Goal: Task Accomplishment & Management: Use online tool/utility

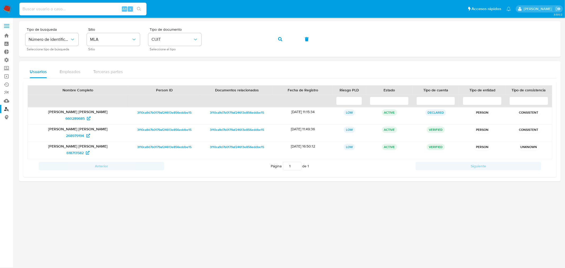
click at [51, 7] on input at bounding box center [82, 9] width 127 height 7
type input "jjiRbNCYgBCl8S24gO5ZnrIV"
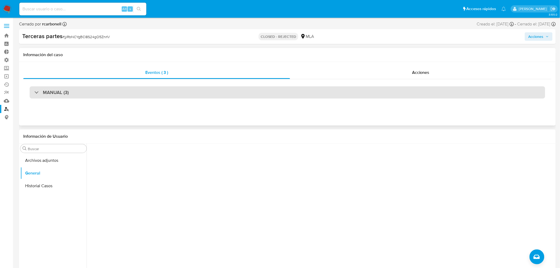
click at [67, 91] on h3 "MANUAL (3)" at bounding box center [56, 92] width 26 height 6
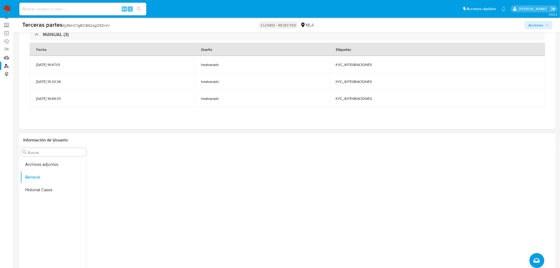
scroll to position [59, 0]
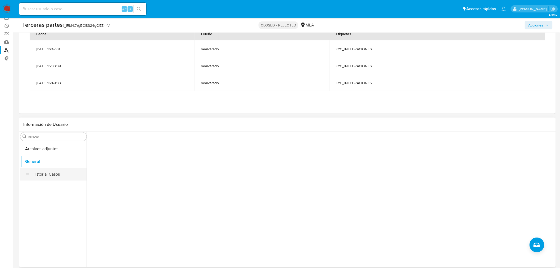
click at [53, 173] on button "Historial Casos" at bounding box center [53, 174] width 66 height 13
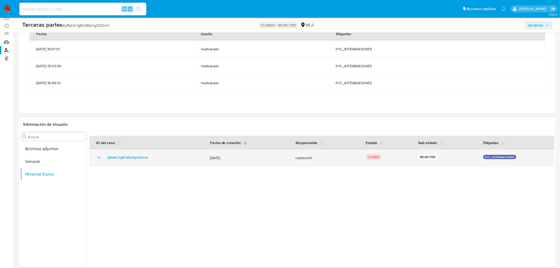
click at [96, 156] on icon "Mostrar/Ocultar" at bounding box center [99, 157] width 6 height 6
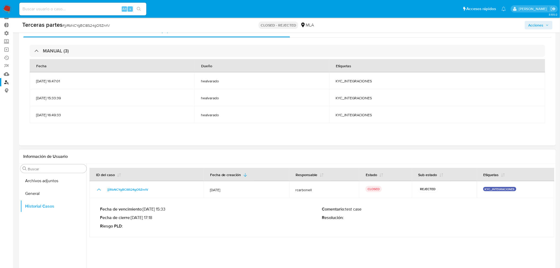
scroll to position [65, 0]
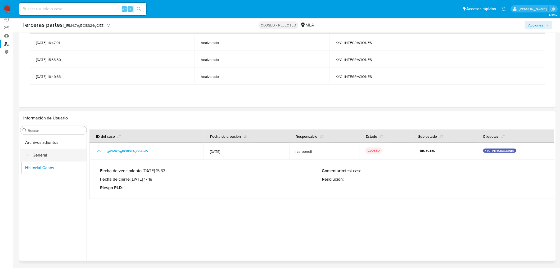
click at [44, 154] on button "General" at bounding box center [53, 155] width 66 height 13
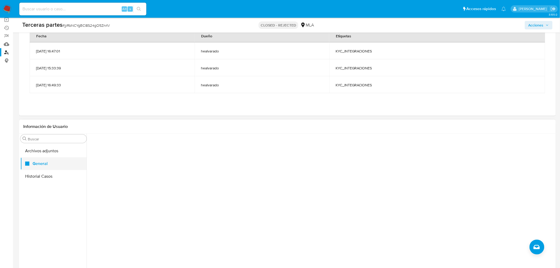
scroll to position [59, 0]
click at [47, 179] on button "Historial Casos" at bounding box center [53, 174] width 66 height 13
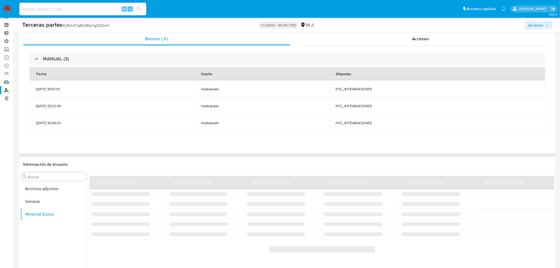
scroll to position [29, 0]
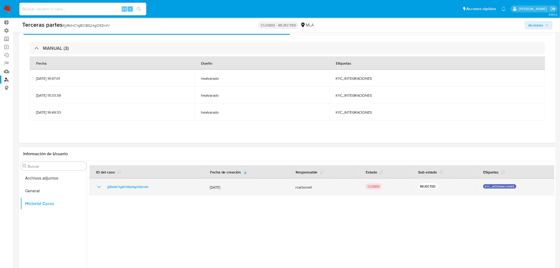
click at [98, 188] on icon "Mostrar/Ocultar" at bounding box center [99, 187] width 6 height 6
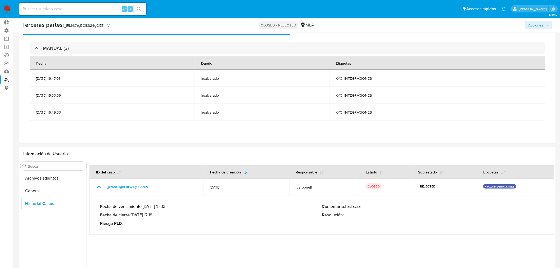
click at [52, 11] on input at bounding box center [82, 9] width 127 height 7
paste input "2gss34Vp1Da4AFinao8jrpiO"
type input "2gss34Vp1Da4AFinao8jrpiO"
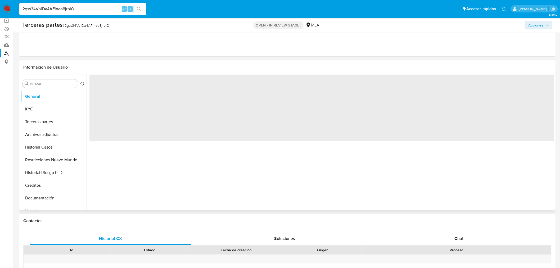
scroll to position [59, 0]
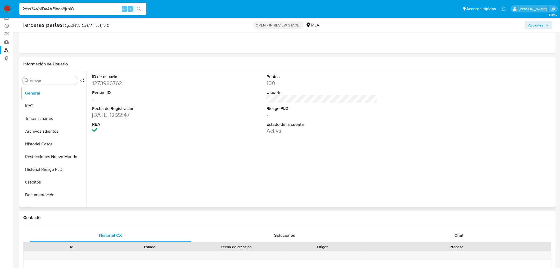
select select "10"
click at [48, 108] on button "KYC" at bounding box center [51, 106] width 62 height 13
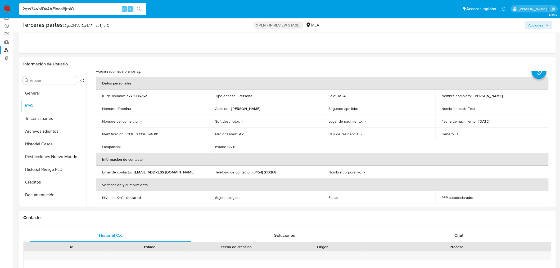
scroll to position [29, 0]
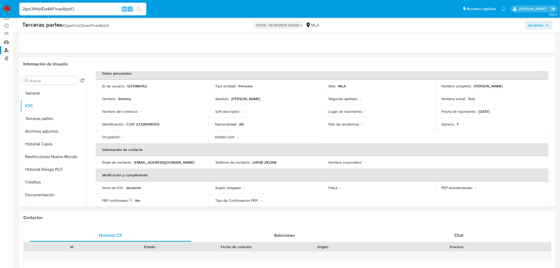
drag, startPoint x: 91, startPoint y: 9, endPoint x: 0, endPoint y: 6, distance: 90.6
click at [0, 6] on nav "Pausado Ver notificaciones 2gss34Vp1Da4AFinao8jrpiO Alt s Accesos rápidos Presi…" at bounding box center [280, 9] width 560 height 18
paste input "yIB1w4B6msgoSOLq2L3HvJAj"
type input "yIB1w4B6msgoSOLq2L3HvJAj"
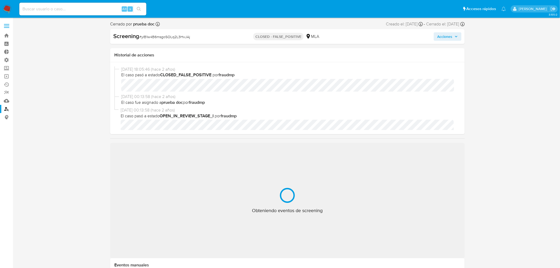
select select "10"
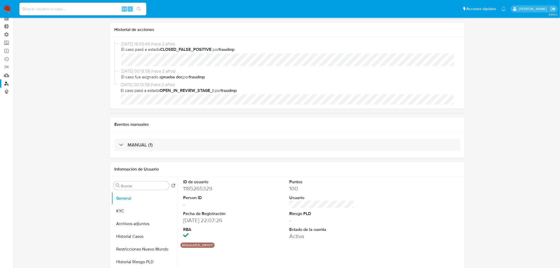
scroll to position [88, 0]
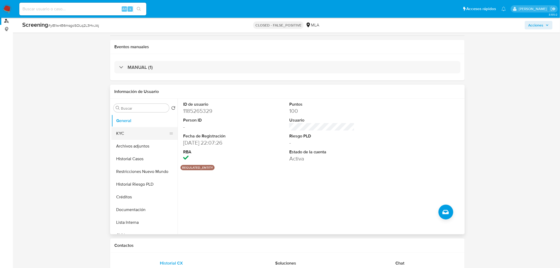
click at [155, 134] on button "KYC" at bounding box center [142, 133] width 62 height 13
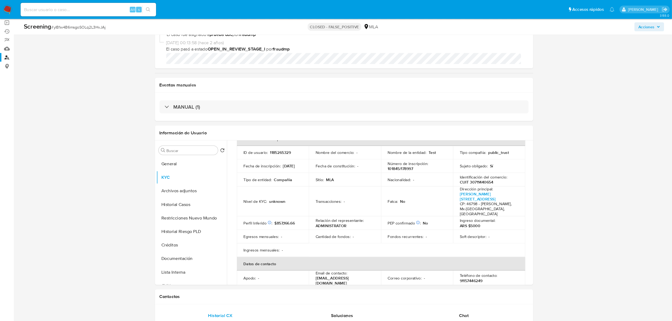
scroll to position [33, 0]
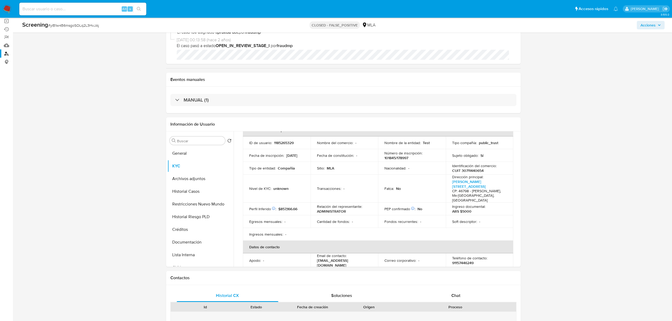
click at [6, 7] on img at bounding box center [7, 8] width 9 height 9
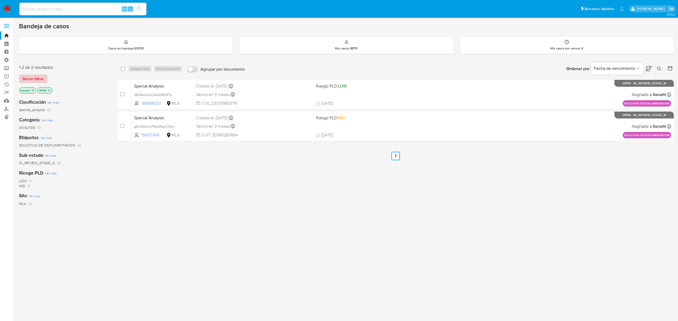
click at [35, 82] on span "Borrar filtros" at bounding box center [33, 78] width 21 height 7
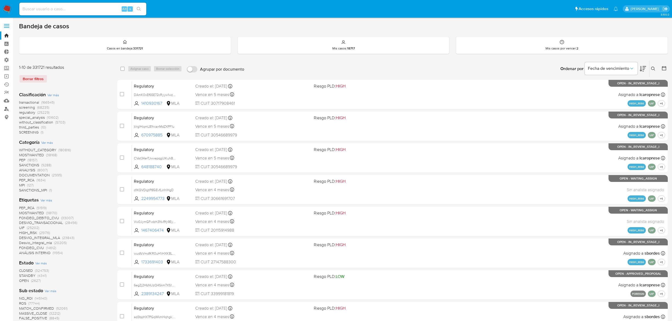
click at [4, 108] on link "Buscador de personas" at bounding box center [31, 109] width 63 height 8
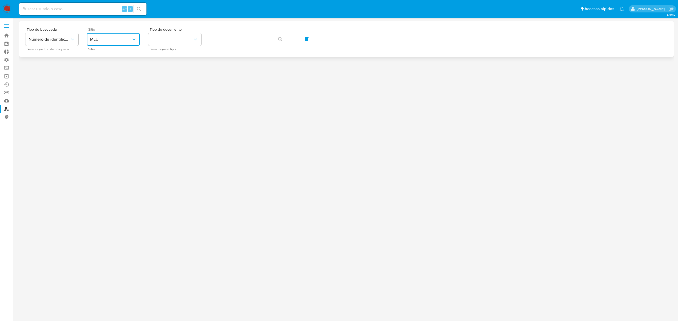
click at [119, 37] on span "MLU" at bounding box center [110, 39] width 41 height 5
click at [114, 68] on div "MLA" at bounding box center [111, 66] width 43 height 13
click at [186, 42] on button "identificationType" at bounding box center [174, 39] width 53 height 13
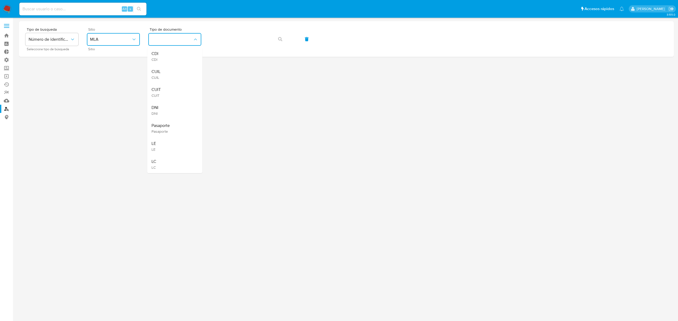
click at [170, 88] on div "CUIT CUIT" at bounding box center [172, 92] width 43 height 18
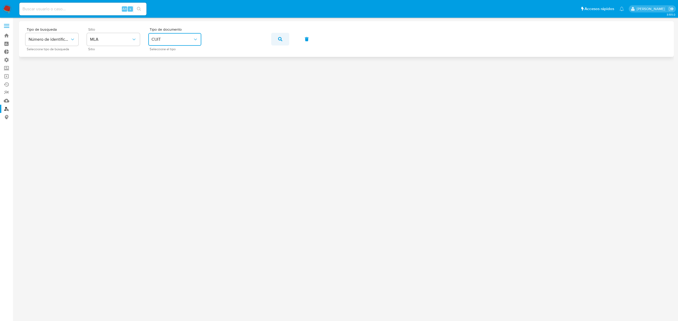
click at [283, 37] on button "button" at bounding box center [280, 39] width 18 height 13
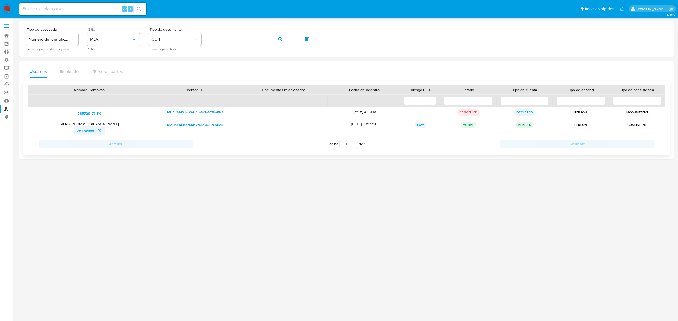
click at [84, 129] on span "261964660" at bounding box center [86, 131] width 19 height 8
click at [10, 10] on img at bounding box center [7, 8] width 9 height 9
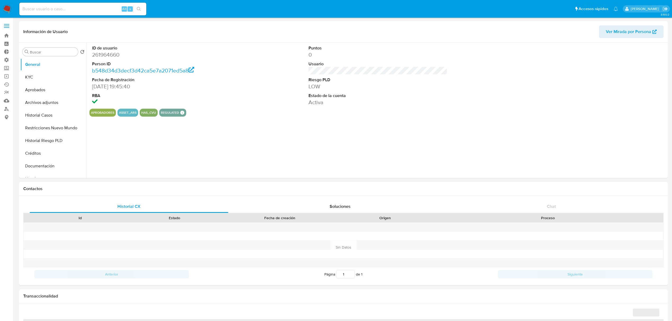
select select "10"
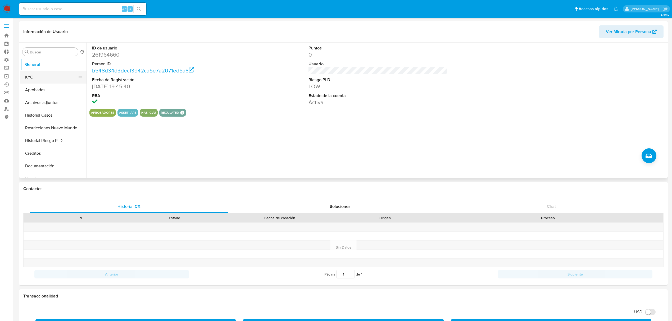
click at [50, 79] on button "KYC" at bounding box center [51, 77] width 62 height 13
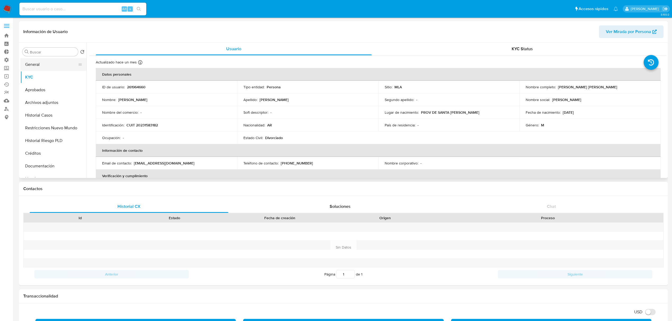
click at [52, 67] on button "General" at bounding box center [51, 64] width 62 height 13
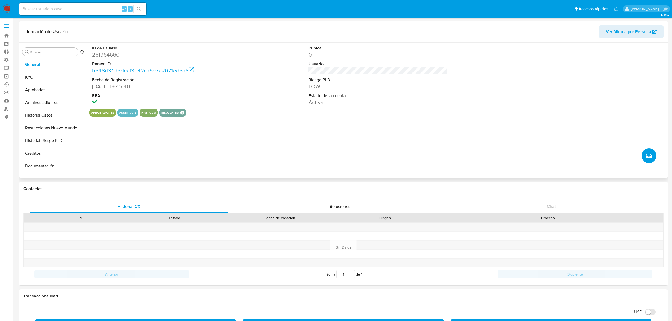
click at [653, 156] on button "Crear caso manual" at bounding box center [649, 155] width 15 height 15
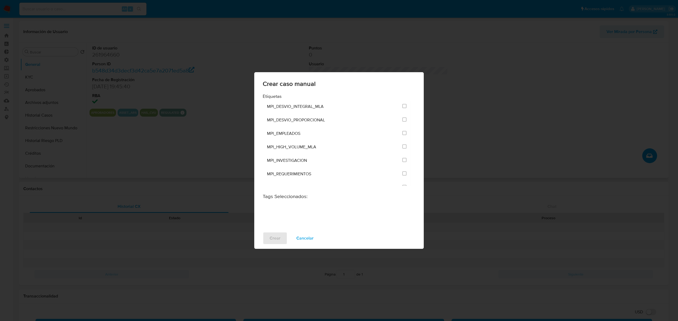
scroll to position [1225, 0]
click at [402, 190] on input "3295" at bounding box center [404, 192] width 4 height 4
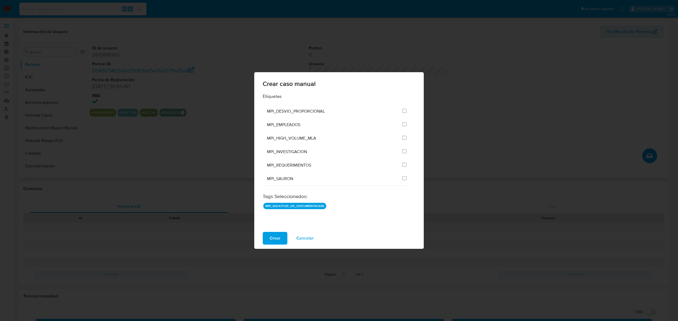
click at [402, 190] on input "3295" at bounding box center [404, 192] width 4 height 4
checkbox input "false"
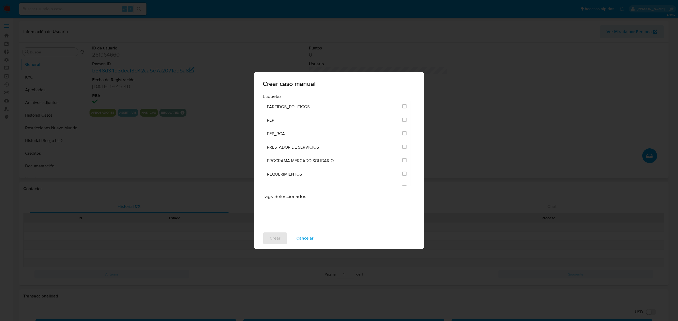
scroll to position [590, 0]
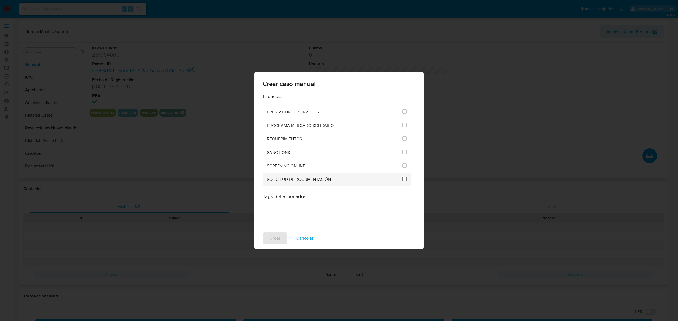
click at [402, 177] on input "2677" at bounding box center [404, 179] width 4 height 4
checkbox input "true"
click at [275, 240] on span "Crear" at bounding box center [274, 239] width 11 height 12
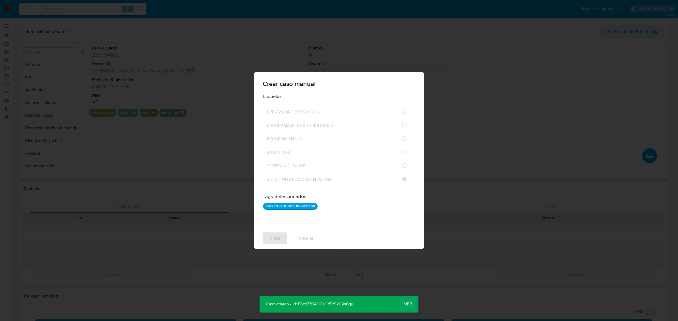
click at [404, 304] on span "Ver" at bounding box center [408, 304] width 8 height 0
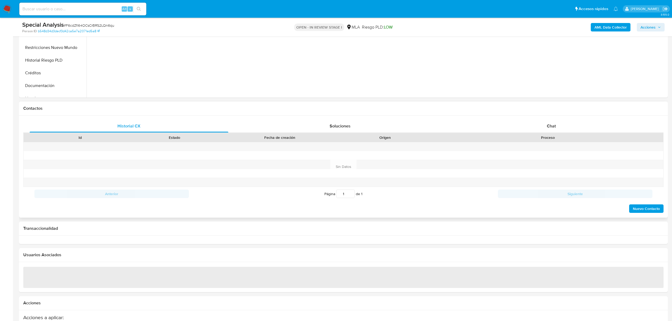
scroll to position [176, 0]
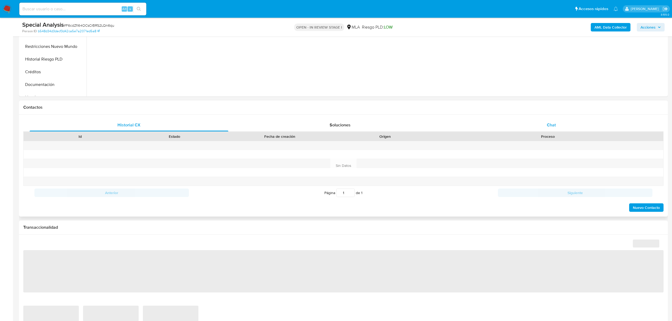
select select "10"
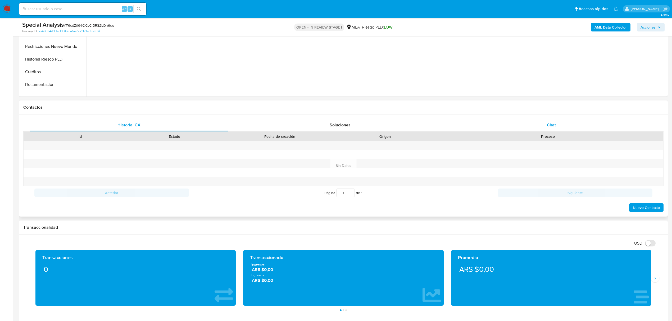
click at [548, 124] on span "Chat" at bounding box center [551, 125] width 9 height 6
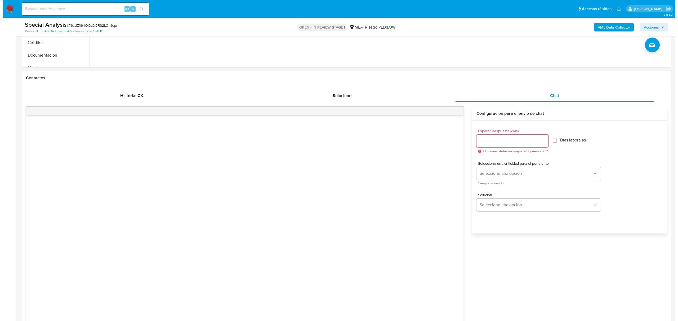
scroll to position [247, 0]
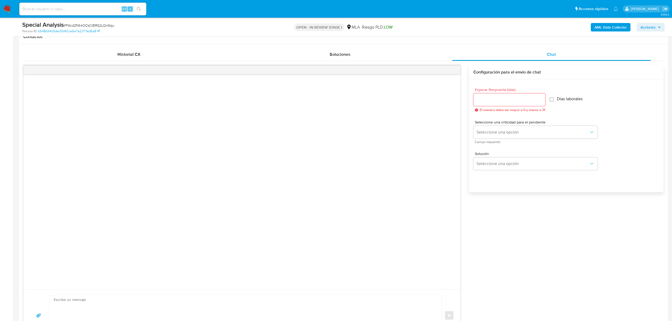
click at [526, 98] on input "Esperar Respuesta (días)" at bounding box center [510, 99] width 72 height 7
type input "1"
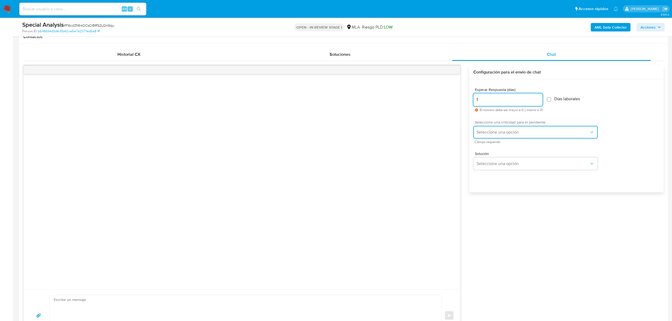
click at [533, 128] on button "Seleccione una opción" at bounding box center [536, 132] width 124 height 13
click at [523, 145] on div "HIGH" at bounding box center [535, 143] width 116 height 11
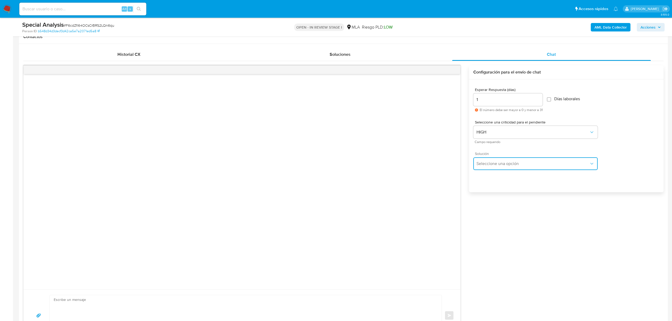
click at [515, 165] on span "Seleccione una opción" at bounding box center [533, 163] width 113 height 5
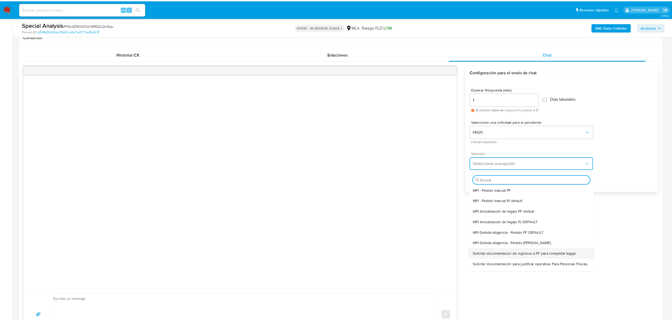
scroll to position [35, 0]
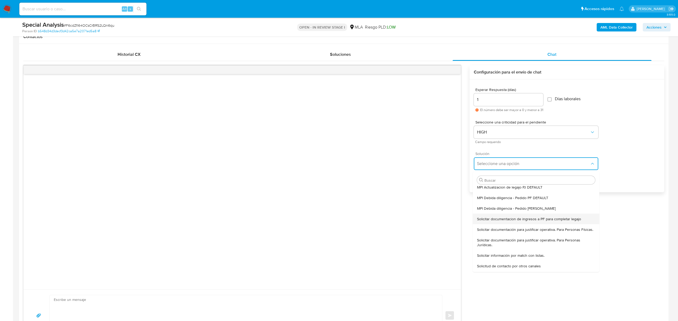
click at [531, 221] on span "Solicitar documentacion de ingresos a PF para completar legajo" at bounding box center [529, 219] width 104 height 5
type textarea "Hola, En función de las operaciones registradas en tu cuenta de Mercado Pago, n…"
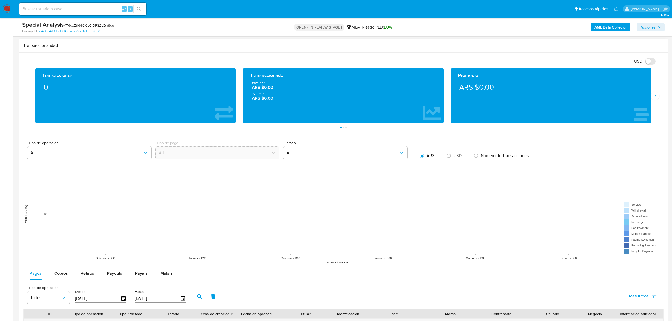
scroll to position [635, 0]
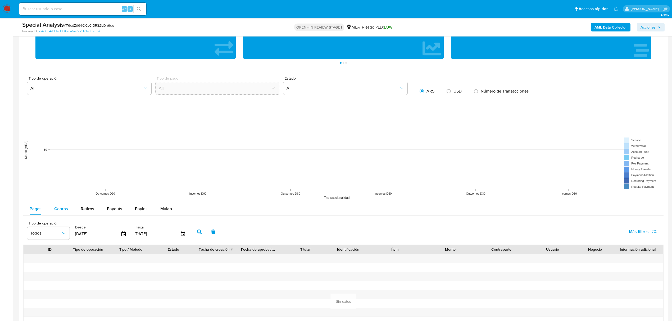
click at [69, 209] on button "Cobros" at bounding box center [61, 209] width 26 height 13
select select "10"
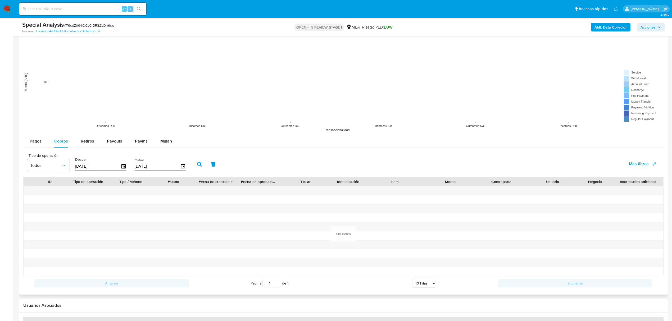
scroll to position [706, 0]
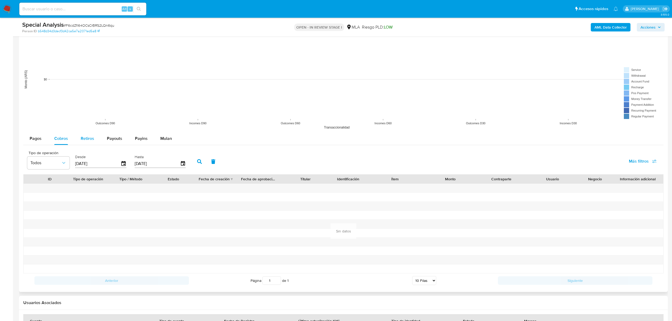
click at [84, 144] on div "Retiros" at bounding box center [87, 138] width 13 height 13
select select "10"
click at [109, 142] on span "Payouts" at bounding box center [114, 139] width 15 height 6
select select "10"
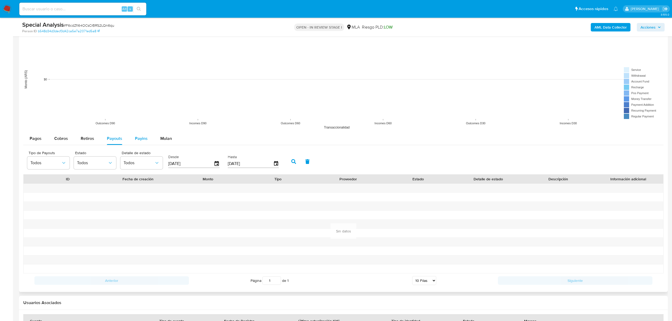
click at [137, 141] on span "Payins" at bounding box center [141, 139] width 13 height 6
select select "10"
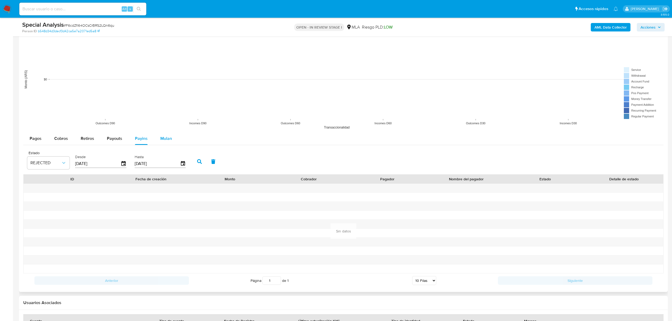
click at [167, 141] on span "Mulan" at bounding box center [166, 139] width 12 height 6
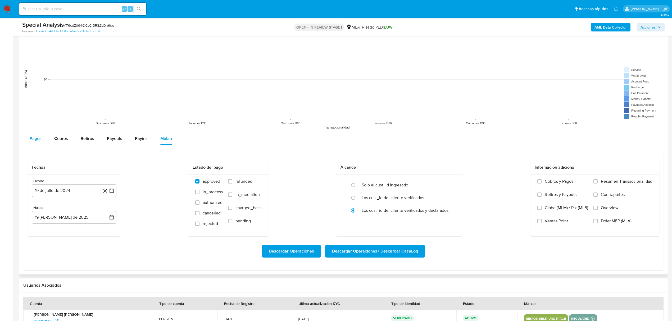
click at [31, 142] on span "Pagos" at bounding box center [36, 139] width 12 height 6
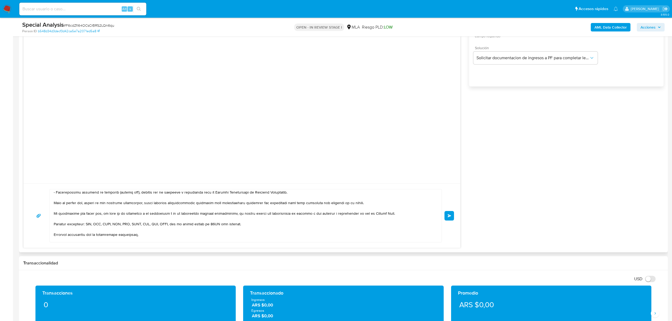
scroll to position [37, 0]
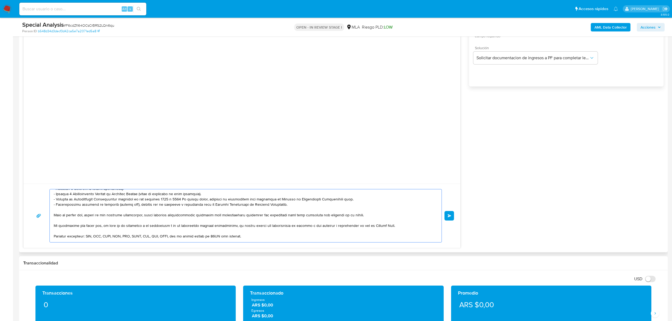
drag, startPoint x: 377, startPoint y: 214, endPoint x: 50, endPoint y: 214, distance: 327.2
click at [50, 214] on div at bounding box center [244, 216] width 389 height 53
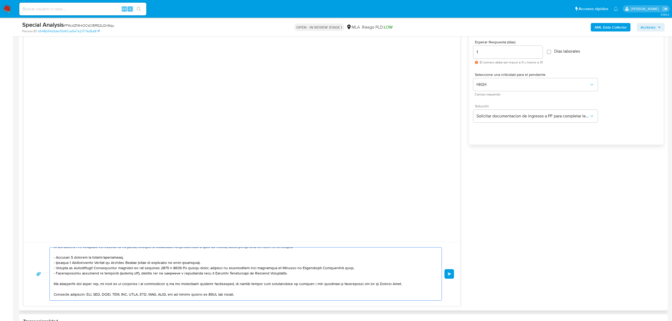
scroll to position [282, 0]
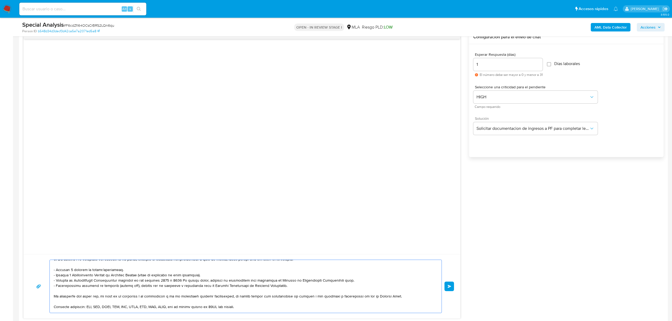
type textarea "Hola, En función de las operaciones registradas en tu cuenta de Mercado Pago, n…"
click at [491, 65] on input "1" at bounding box center [508, 64] width 69 height 7
type input "2"
click at [556, 64] on label "Días laborales" at bounding box center [563, 63] width 33 height 5
click at [551, 64] on input "Días laborales" at bounding box center [549, 64] width 4 height 4
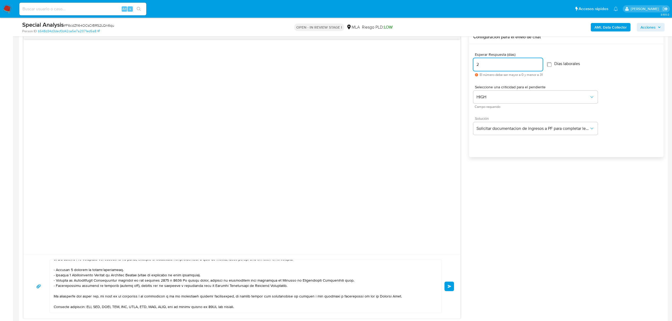
checkbox input "true"
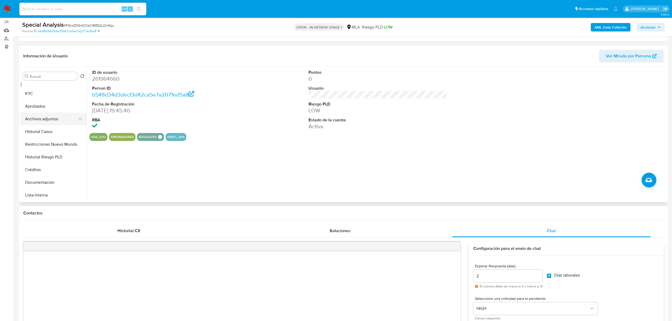
scroll to position [0, 0]
click at [34, 100] on button "KYC" at bounding box center [51, 101] width 62 height 13
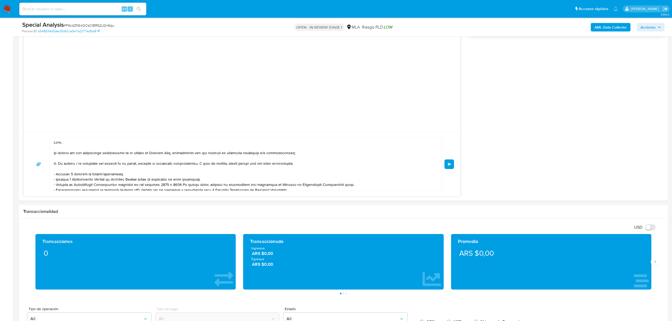
scroll to position [424, 0]
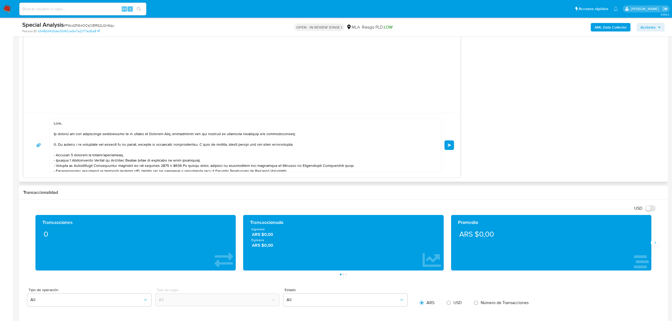
click at [448, 149] on button "Enviar" at bounding box center [450, 146] width 10 height 10
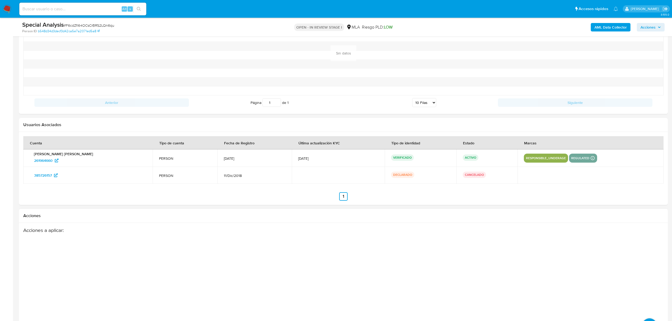
scroll to position [900, 0]
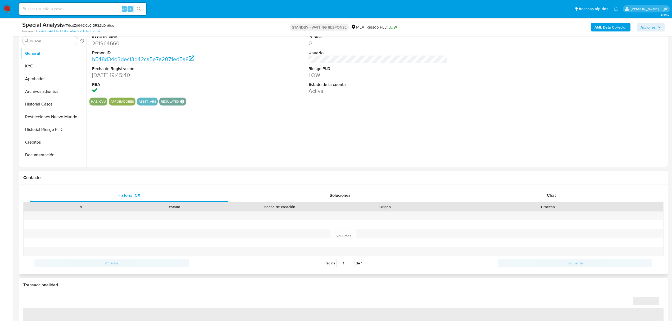
select select "10"
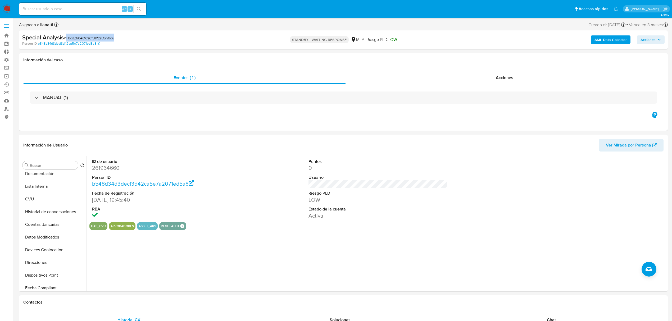
drag, startPoint x: 116, startPoint y: 39, endPoint x: 67, endPoint y: 40, distance: 49.2
click at [67, 40] on div "Special Analysis # F6cdZfi64OCsCrBRS2LQn6qu" at bounding box center [128, 38] width 212 height 8
copy span "F6cdZfi64OCsCrBRS2LQn6qu"
click at [12, 11] on nav "Pausado Ver notificaciones Alt s Accesos rápidos Presiona las siguientes teclas…" at bounding box center [336, 9] width 672 height 18
click at [6, 14] on nav "Pausado Ver notificaciones Alt s Accesos rápidos Presiona las siguientes teclas…" at bounding box center [336, 9] width 672 height 18
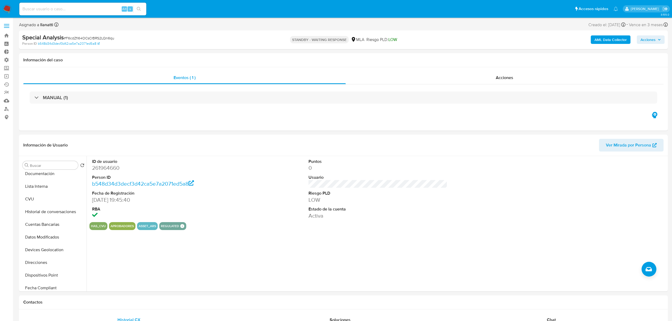
click at [8, 11] on img at bounding box center [7, 8] width 9 height 9
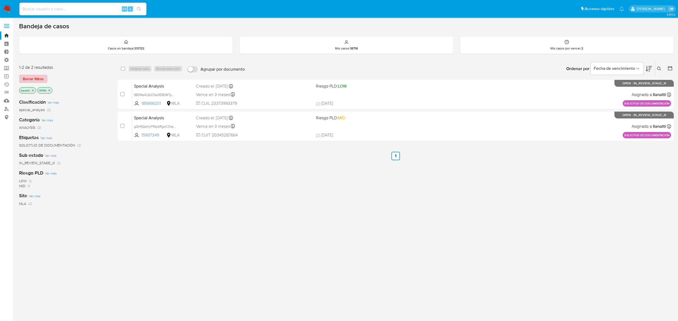
click at [26, 76] on span "Borrar filtros" at bounding box center [33, 78] width 21 height 7
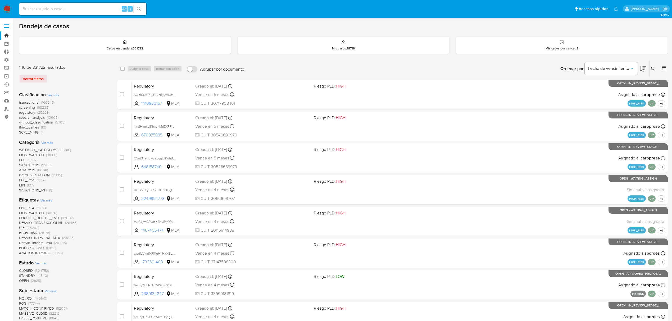
click at [655, 68] on icon at bounding box center [653, 69] width 4 height 4
click at [616, 88] on input at bounding box center [609, 88] width 89 height 7
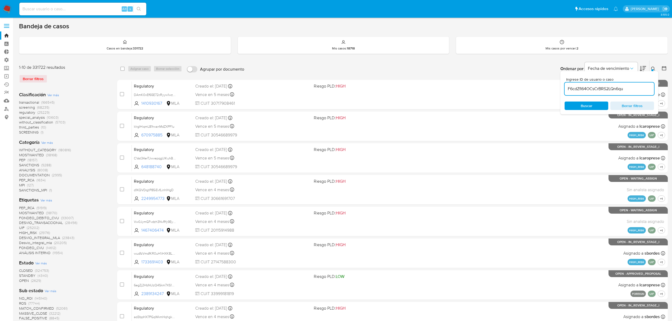
type input "F6cdZfi64OCsCrBRS2LQn6qu"
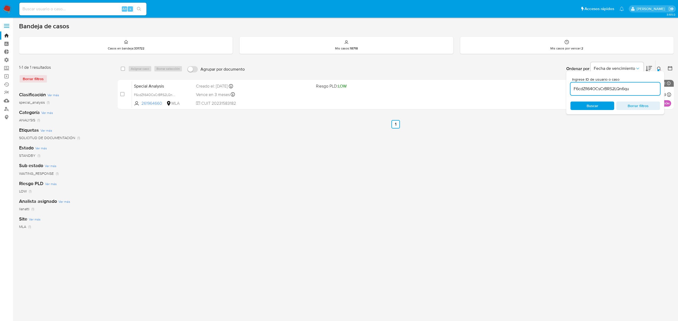
click at [653, 67] on div "Ordenar por Fecha de vencimiento" at bounding box center [608, 69] width 93 height 16
click at [660, 67] on icon at bounding box center [659, 69] width 4 height 4
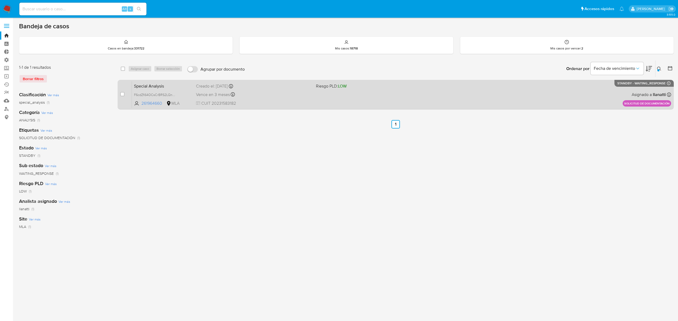
click at [120, 94] on div "case-item-checkbox No es posible asignar el caso Special Analysis F6cdZfi64OCsC…" at bounding box center [396, 95] width 556 height 30
click at [122, 95] on input "checkbox" at bounding box center [122, 94] width 4 height 4
checkbox input "true"
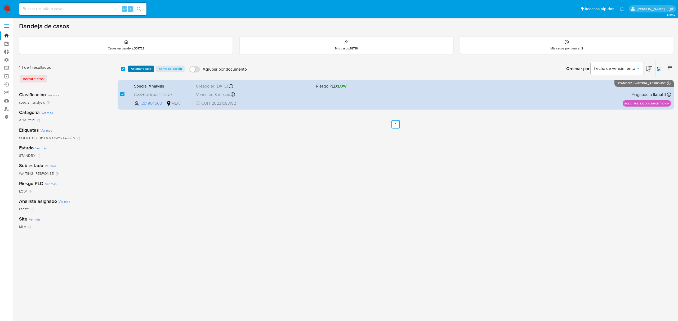
click at [146, 68] on span "Asignar 1 caso" at bounding box center [141, 68] width 20 height 5
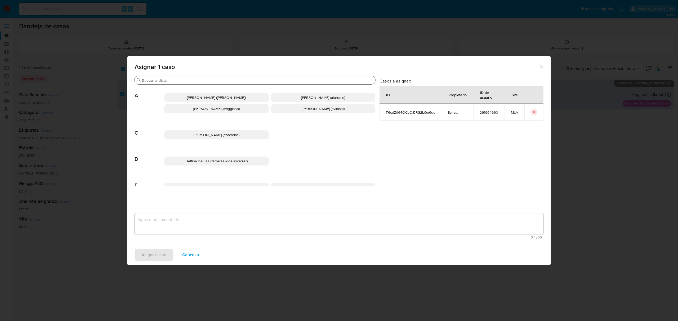
click at [149, 81] on input "Buscar" at bounding box center [257, 80] width 231 height 5
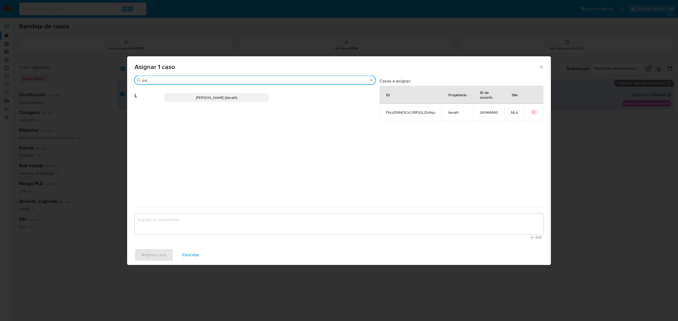
type input "lud"
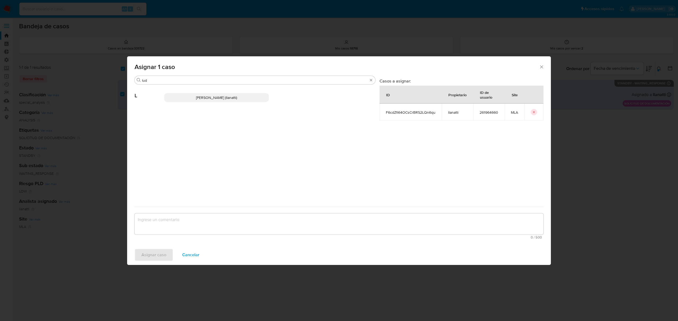
click at [183, 100] on p "Ludmila Lanatti (llanatti)" at bounding box center [216, 97] width 105 height 9
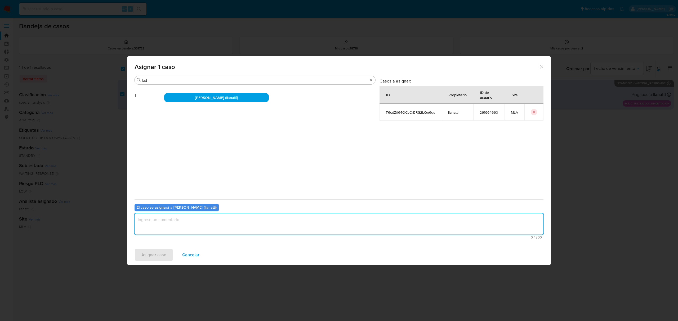
click at [218, 222] on textarea "assign-modal" at bounding box center [338, 224] width 409 height 21
type textarea "."
click at [158, 256] on span "Asignar caso" at bounding box center [153, 255] width 25 height 12
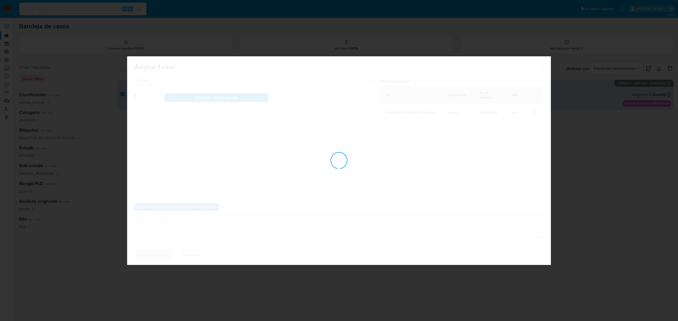
checkbox input "false"
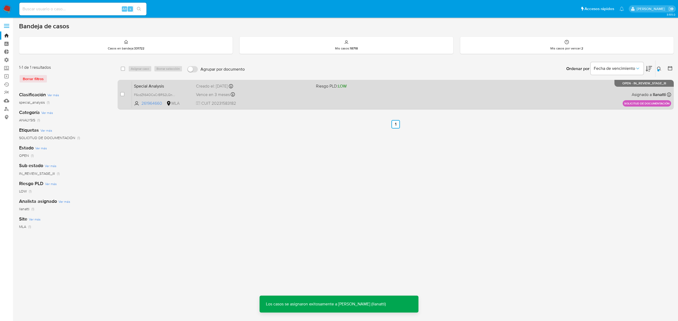
click at [412, 101] on div "Special Analysis F6cdZfi64OCsCrBRS2LQn6qu 261964660 MLA Riesgo PLD: LOW Creado …" at bounding box center [401, 94] width 539 height 27
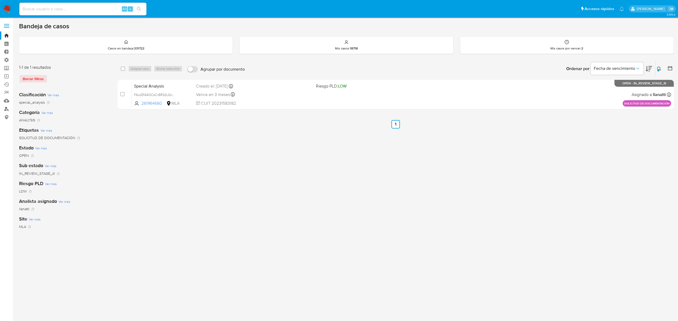
click at [6, 110] on link "Buscador de personas" at bounding box center [31, 109] width 63 height 8
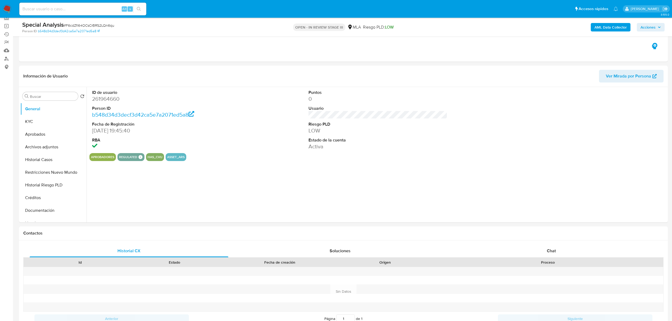
scroll to position [70, 0]
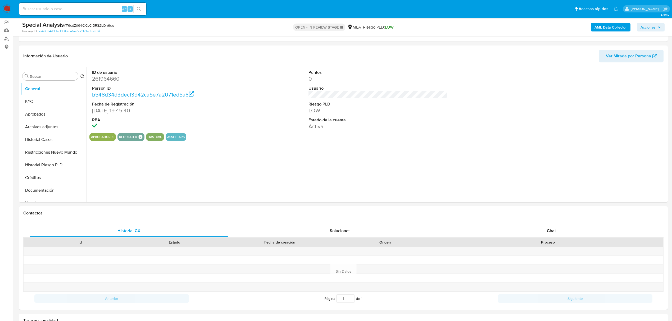
select select "10"
click at [559, 230] on div "Chat" at bounding box center [551, 231] width 199 height 13
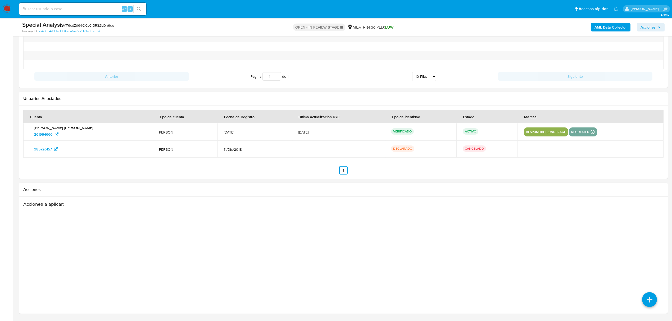
scroll to position [847, 0]
click at [649, 283] on icon at bounding box center [649, 281] width 15 height 15
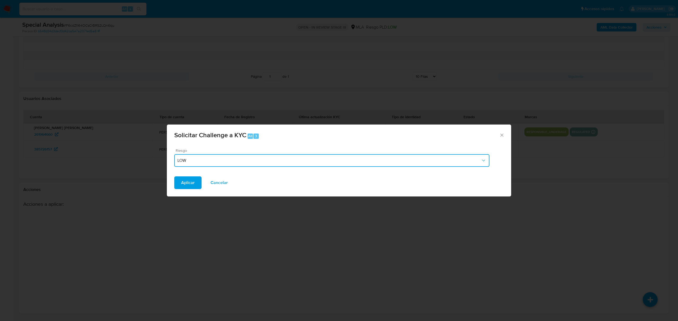
click at [208, 160] on span "LOW" at bounding box center [328, 160] width 303 height 5
click at [206, 187] on div "MIDHIGH" at bounding box center [328, 187] width 303 height 13
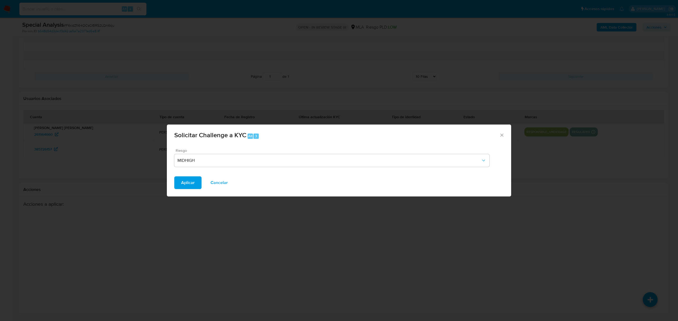
click at [191, 182] on span "Aplicar" at bounding box center [187, 183] width 13 height 12
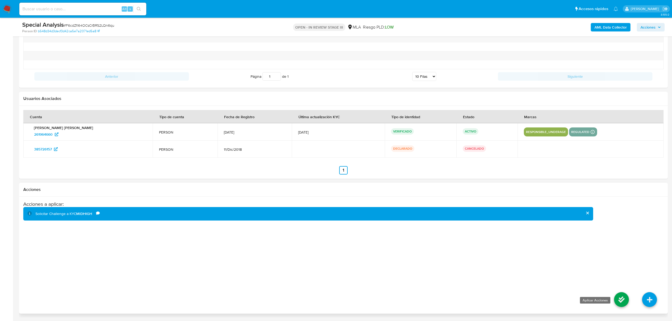
click at [621, 302] on icon at bounding box center [621, 299] width 15 height 15
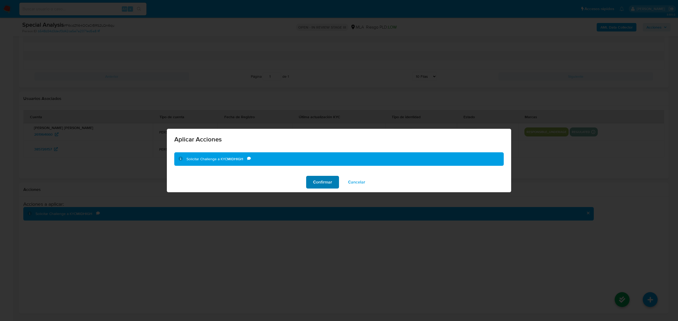
click at [324, 186] on span "Confirmar" at bounding box center [322, 183] width 19 height 12
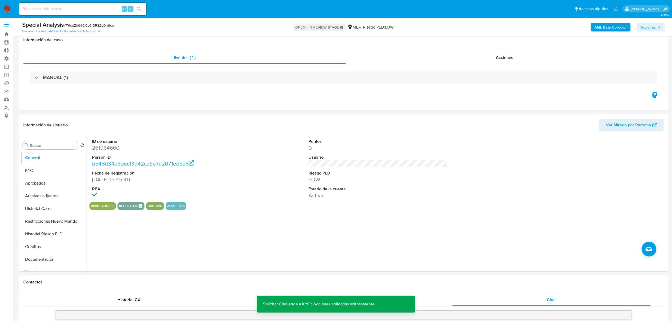
scroll to position [0, 0]
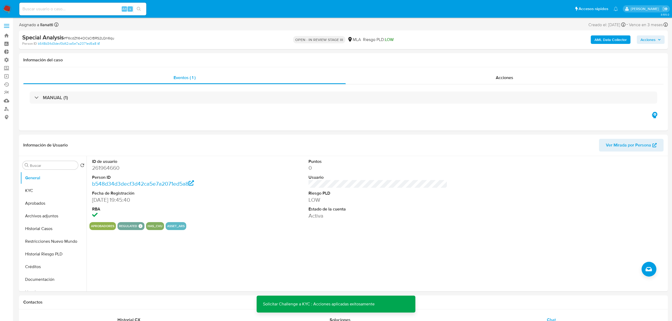
click at [9, 8] on img at bounding box center [7, 8] width 9 height 9
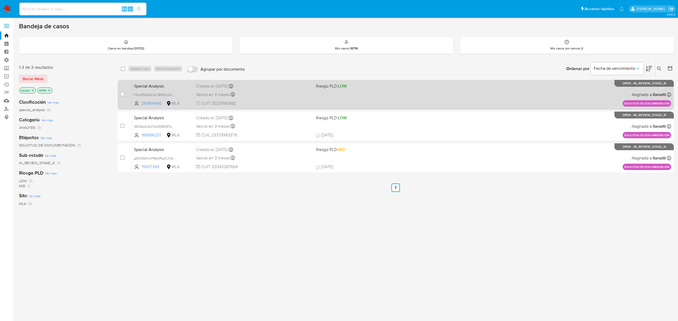
click at [368, 85] on span "Riesgo PLD: LOW" at bounding box center [373, 85] width 115 height 7
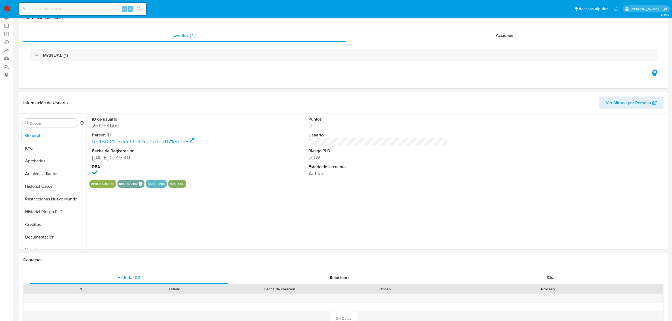
select select "10"
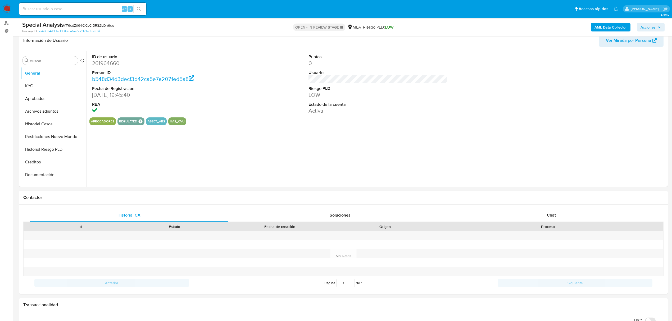
scroll to position [106, 0]
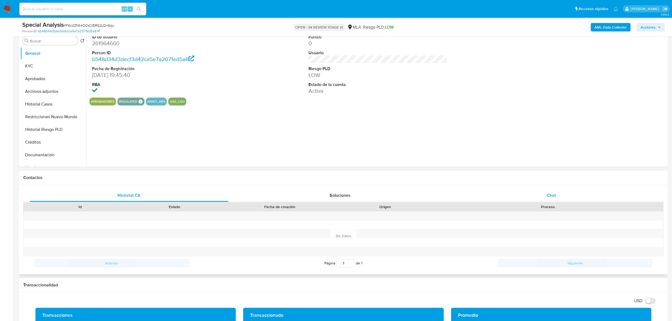
click at [541, 195] on div "Chat" at bounding box center [551, 195] width 199 height 13
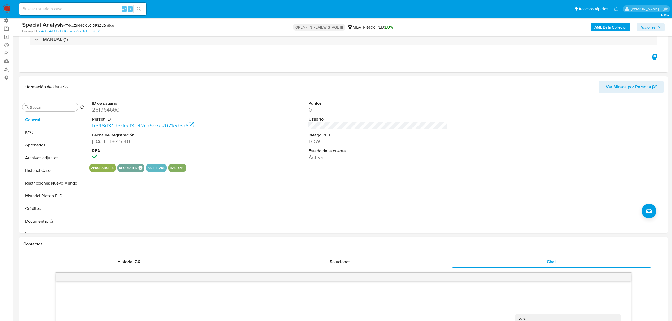
scroll to position [35, 0]
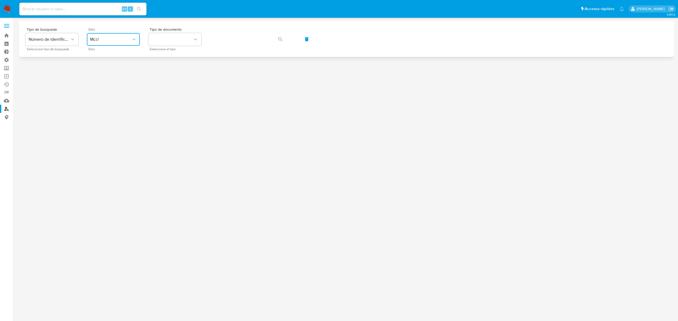
click at [127, 42] on span "MLU" at bounding box center [110, 39] width 41 height 5
drag, startPoint x: 107, startPoint y: 66, endPoint x: 131, endPoint y: 63, distance: 24.0
click at [108, 66] on div "MLA" at bounding box center [111, 66] width 43 height 13
click at [181, 43] on button "identificationType" at bounding box center [174, 39] width 53 height 13
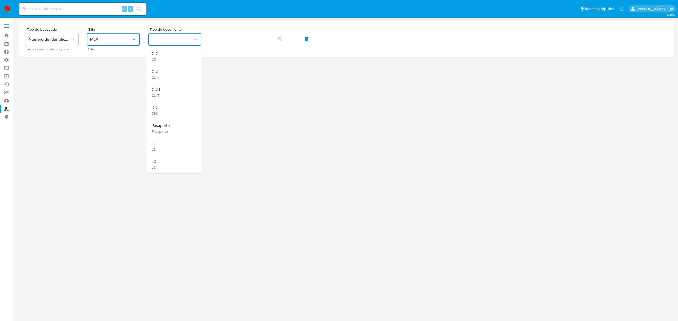
drag, startPoint x: 170, startPoint y: 93, endPoint x: 181, endPoint y: 86, distance: 13.3
click at [170, 93] on div "CUIT CUIT" at bounding box center [172, 92] width 43 height 18
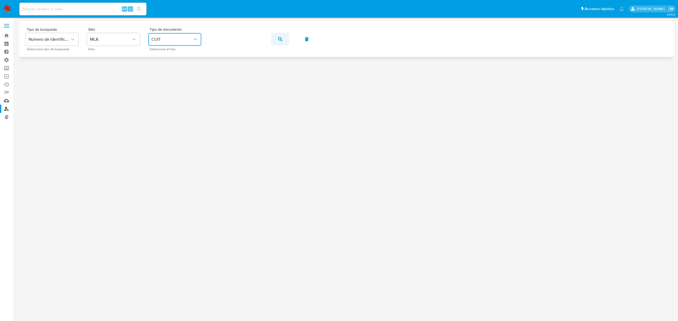
click at [277, 33] on button "button" at bounding box center [280, 39] width 18 height 13
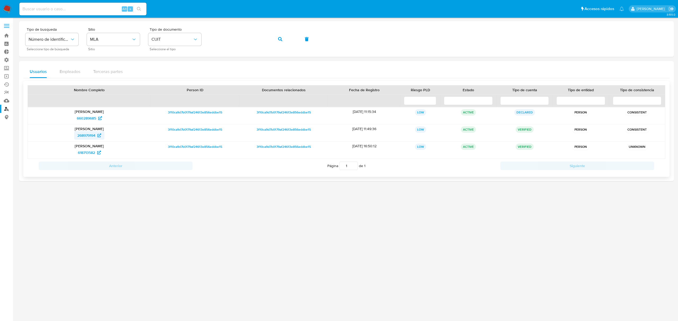
click at [86, 136] on span "268979194" at bounding box center [86, 135] width 18 height 8
click at [90, 133] on span "268979194" at bounding box center [86, 135] width 18 height 8
click at [69, 3] on div "Alt s" at bounding box center [82, 9] width 127 height 13
click at [48, 6] on input at bounding box center [82, 9] width 127 height 7
paste input "In1UH21CYoXstcdxrA8iNflq"
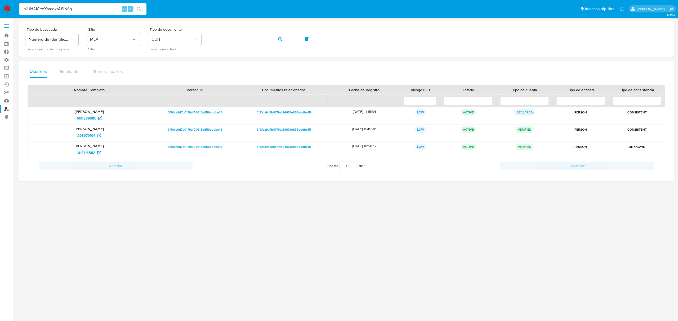
type input "In1UH21CYoXstcdxrA8iNflq"
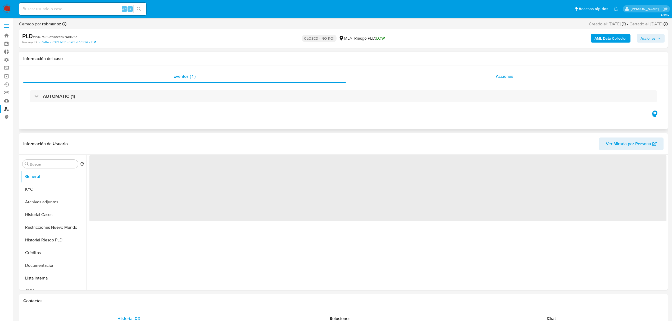
click at [511, 78] on span "Acciones" at bounding box center [504, 76] width 17 height 6
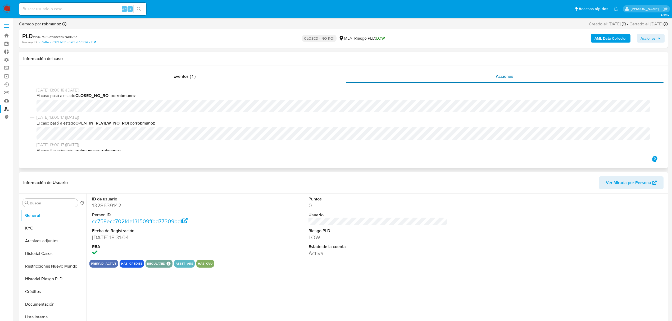
select select "10"
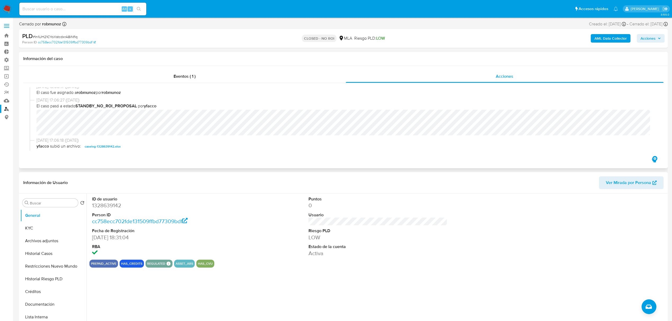
scroll to position [70, 0]
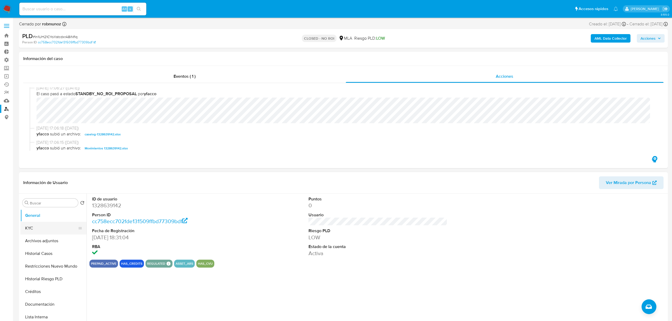
click at [43, 229] on button "KYC" at bounding box center [51, 228] width 62 height 13
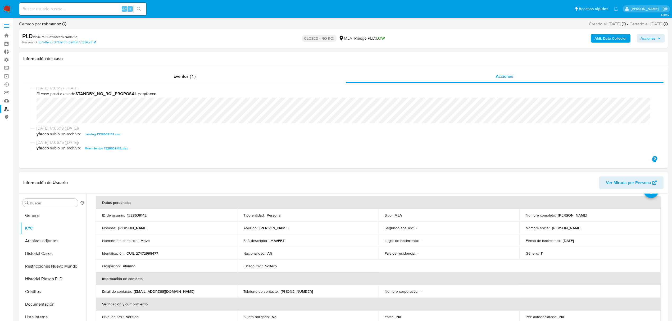
scroll to position [35, 0]
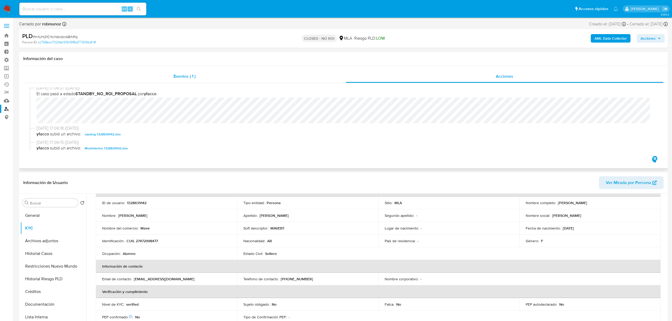
click at [191, 73] on div "Eventos ( 1 )" at bounding box center [184, 76] width 323 height 13
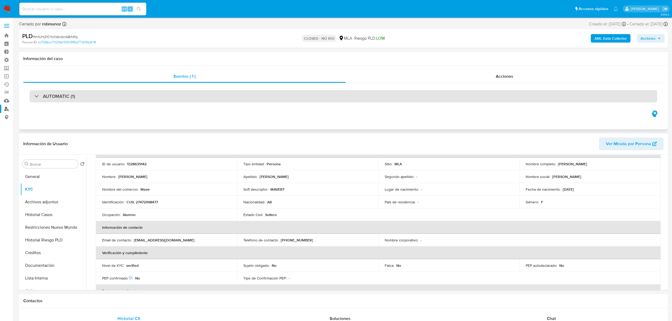
click at [161, 97] on div "AUTOMATIC (1)" at bounding box center [344, 96] width 628 height 12
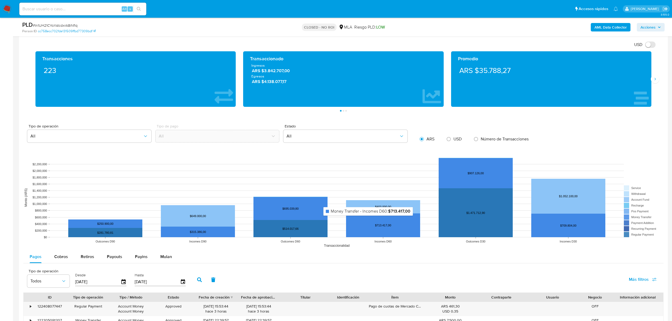
scroll to position [459, 0]
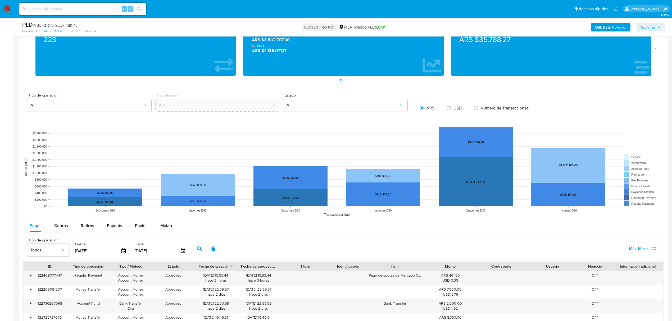
click at [12, 10] on nav "Pausado Ver notificaciones Alt s Accesos rápidos Presiona las siguientes teclas…" at bounding box center [336, 9] width 672 height 18
click at [4, 8] on img at bounding box center [7, 8] width 9 height 9
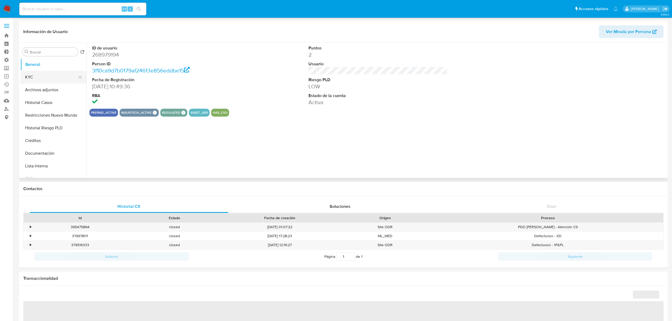
select select "10"
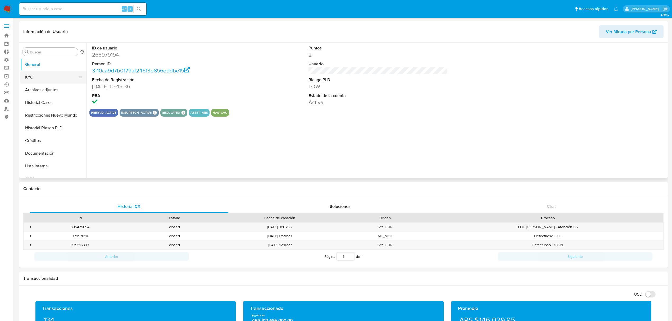
click at [43, 76] on button "KYC" at bounding box center [51, 77] width 62 height 13
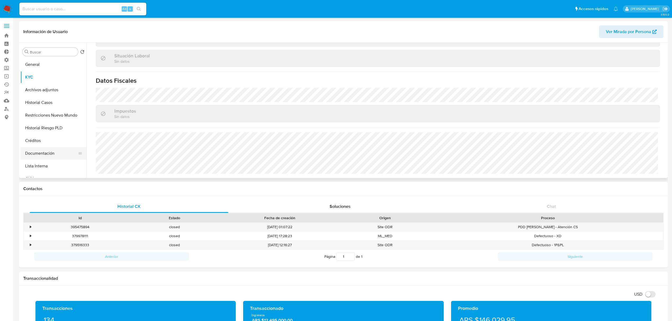
click at [53, 151] on button "Documentación" at bounding box center [51, 153] width 62 height 13
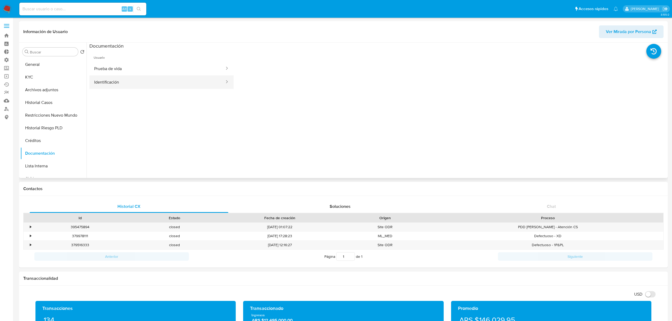
click at [156, 87] on button "Identificación" at bounding box center [157, 81] width 136 height 13
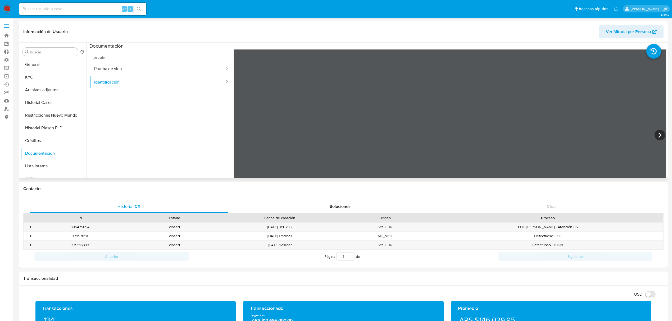
scroll to position [50, 0]
click at [182, 71] on button "Prueba de vida" at bounding box center [157, 68] width 136 height 13
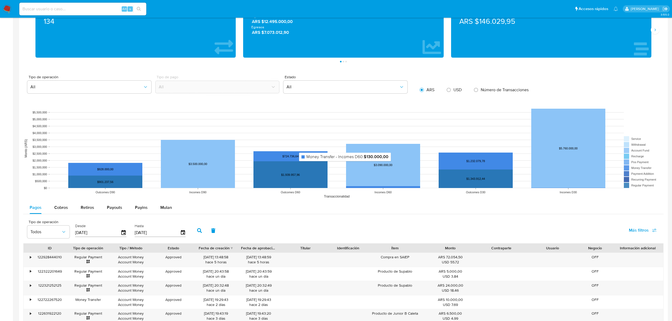
scroll to position [424, 0]
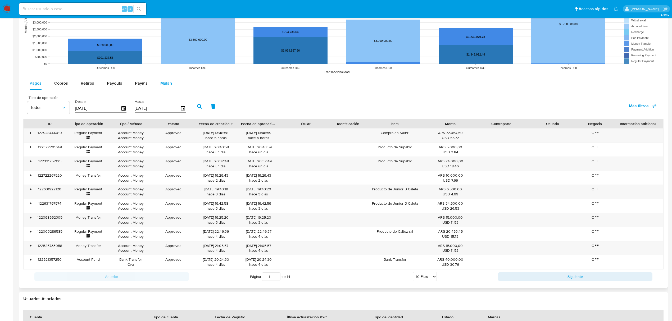
click at [167, 86] on span "Mulan" at bounding box center [166, 83] width 12 height 6
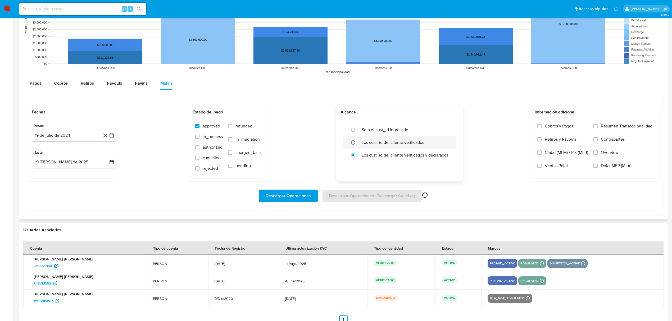
click at [353, 143] on input "radio" at bounding box center [353, 142] width 8 height 8
radio input "true"
click at [279, 196] on span "Descargar Operaciones" at bounding box center [288, 196] width 45 height 12
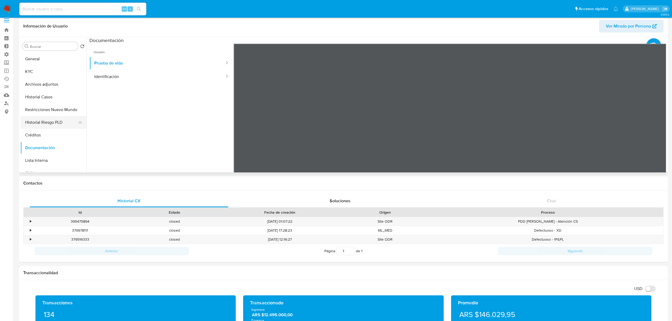
scroll to position [0, 0]
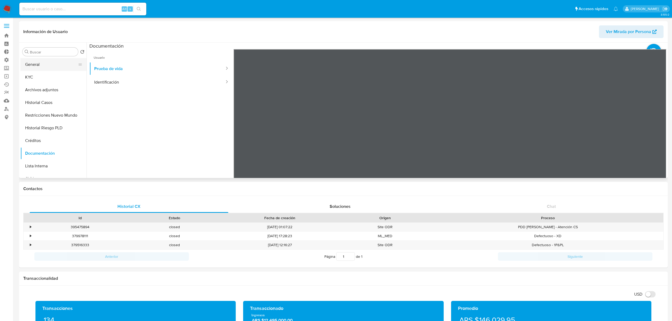
click at [46, 58] on button "General" at bounding box center [51, 64] width 62 height 13
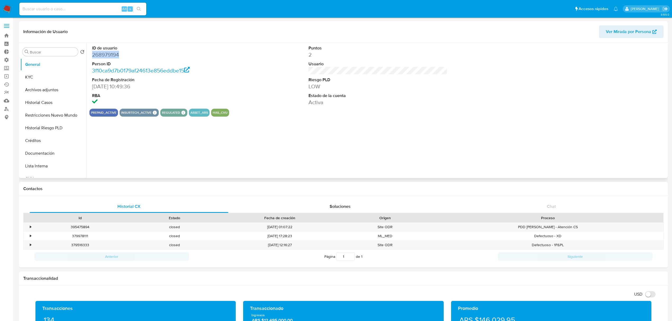
drag, startPoint x: 126, startPoint y: 56, endPoint x: 89, endPoint y: 54, distance: 36.9
click at [89, 54] on div "ID de usuario 268979194 Person ID 3f10ca9d7b0179af24613e856eddbe15 Fecha de Reg…" at bounding box center [161, 76] width 144 height 66
copy dd "268979194"
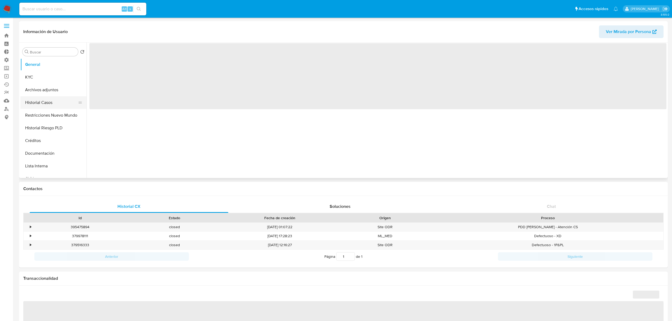
click at [37, 102] on button "Historial Casos" at bounding box center [51, 102] width 62 height 13
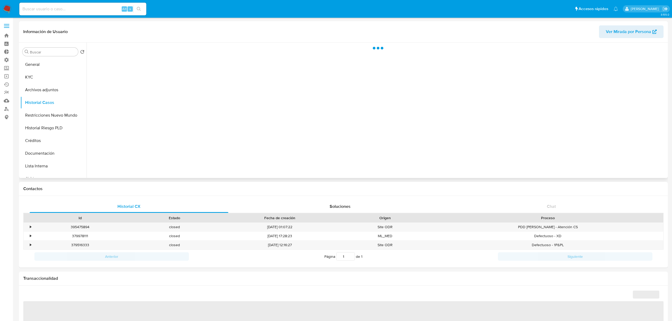
select select "10"
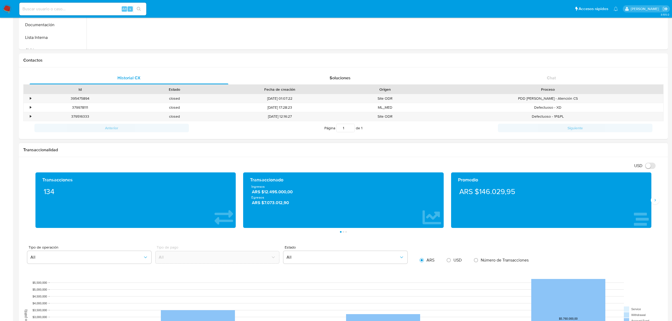
scroll to position [141, 0]
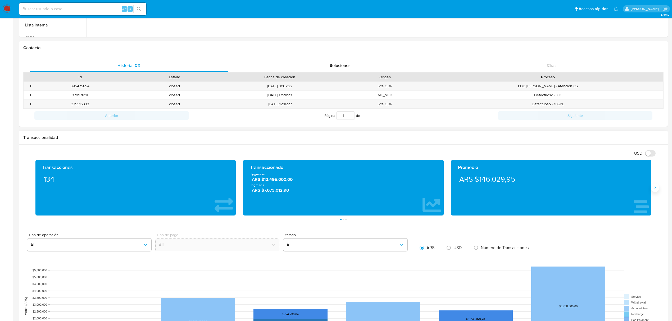
click at [656, 190] on icon "Siguiente" at bounding box center [655, 188] width 4 height 4
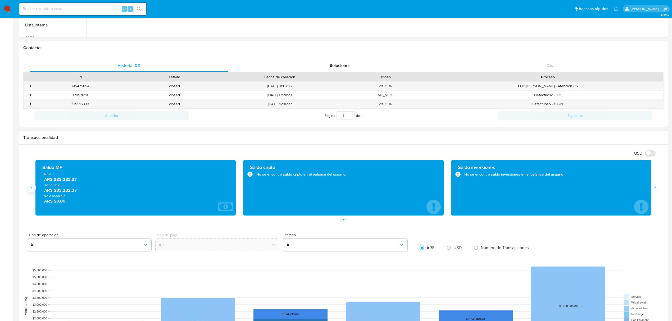
click at [34, 189] on button "Anterior" at bounding box center [32, 188] width 8 height 8
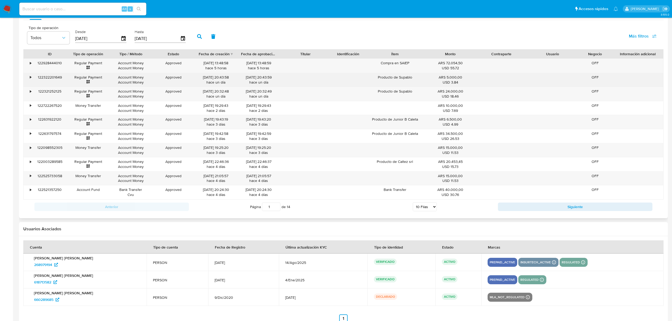
scroll to position [494, 0]
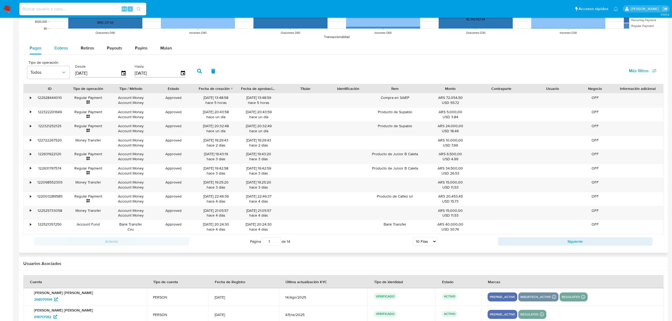
click at [60, 48] on span "Cobros" at bounding box center [61, 48] width 14 height 6
select select "10"
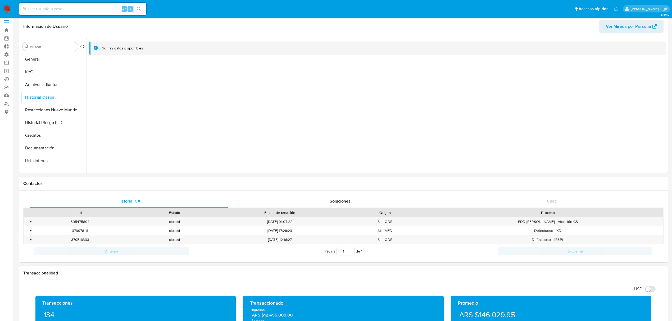
scroll to position [0, 0]
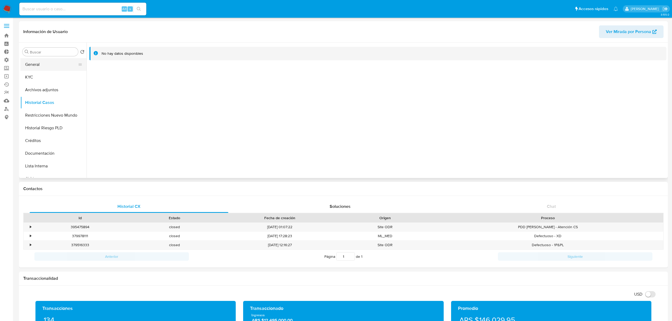
click at [50, 60] on button "General" at bounding box center [51, 64] width 62 height 13
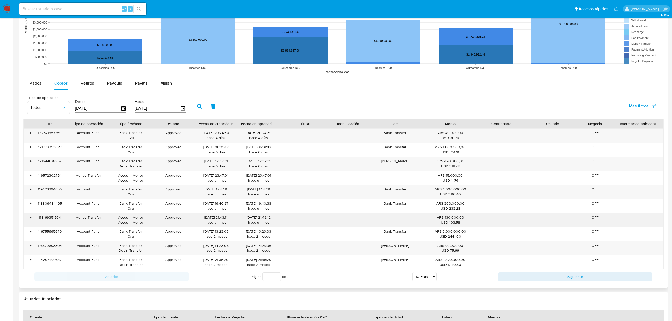
scroll to position [508, 0]
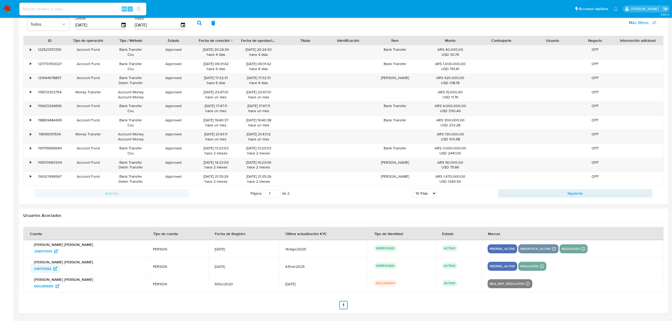
click at [42, 268] on span "618713582" at bounding box center [42, 269] width 17 height 8
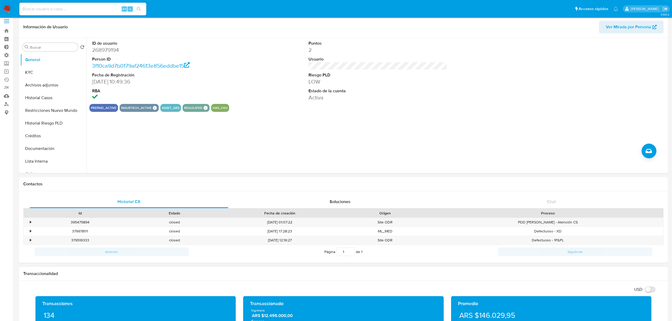
scroll to position [0, 0]
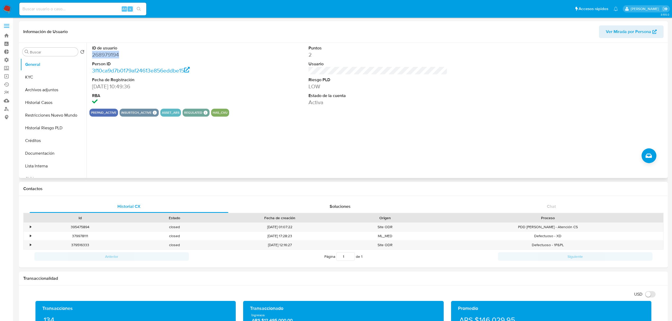
drag, startPoint x: 123, startPoint y: 56, endPoint x: 91, endPoint y: 57, distance: 31.8
click at [91, 57] on div "ID de usuario 268979194 Person ID 3f10ca9d7b0179af24613e856eddbe15 Fecha de Reg…" at bounding box center [161, 76] width 144 height 66
copy dd "268979194"
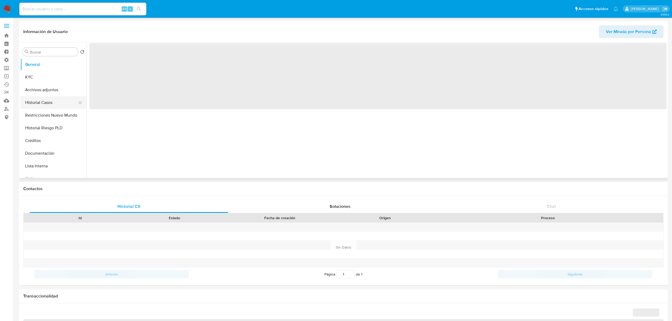
click at [46, 104] on button "Historial Casos" at bounding box center [51, 102] width 62 height 13
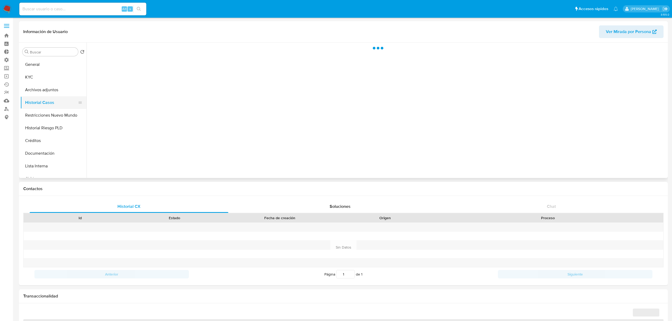
select select "10"
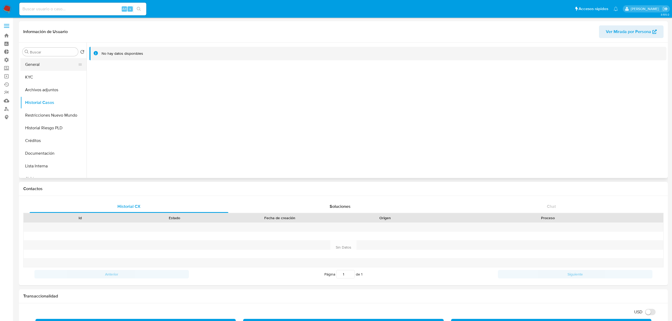
click at [39, 59] on button "General" at bounding box center [51, 64] width 62 height 13
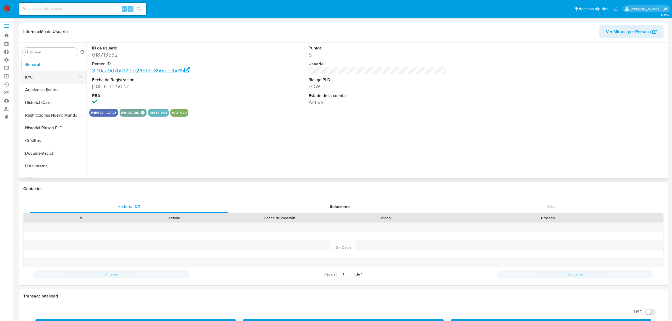
click at [42, 79] on button "KYC" at bounding box center [51, 77] width 62 height 13
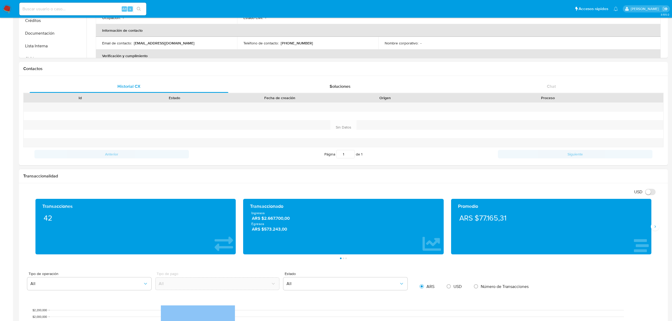
scroll to position [141, 0]
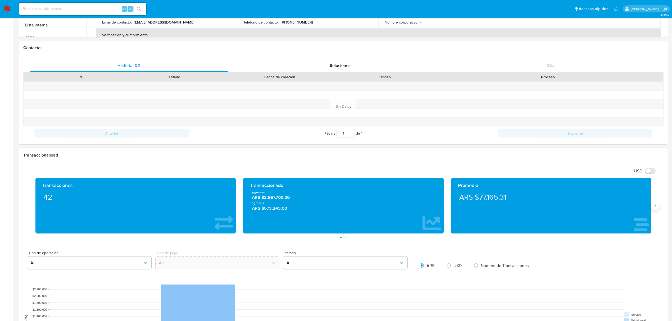
click at [654, 208] on icon "Siguiente" at bounding box center [655, 206] width 4 height 4
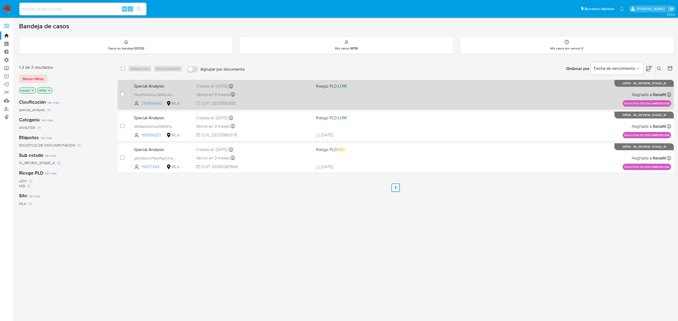
click at [302, 98] on div "Special Analysis F6cdZfi64OCsCrBRS2LQn6qu 261964660 MLA Riesgo PLD: LOW Creado …" at bounding box center [401, 94] width 539 height 27
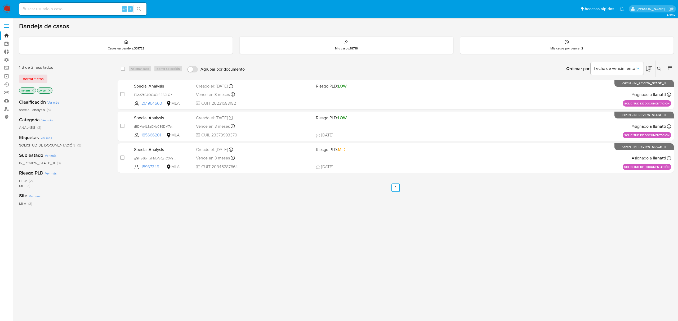
click at [35, 79] on span "Borrar filtros" at bounding box center [33, 78] width 21 height 7
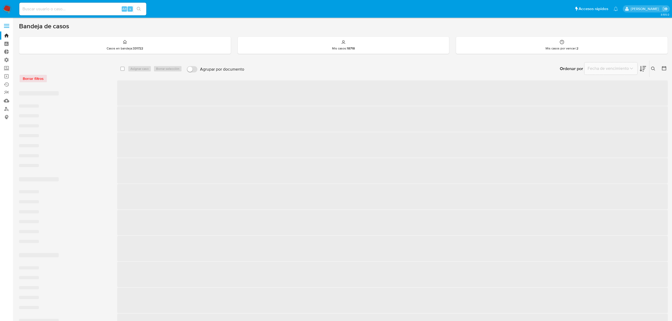
click at [60, 12] on div "Alt s" at bounding box center [82, 9] width 127 height 13
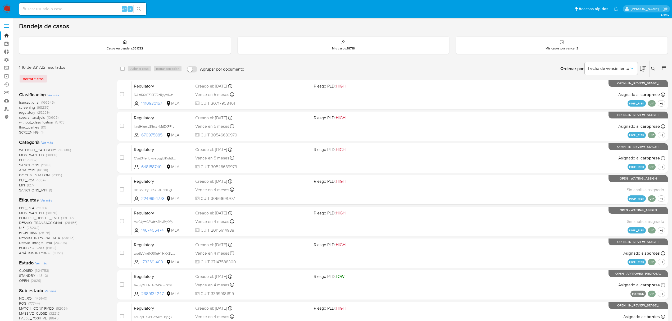
click at [57, 3] on div "Alt s" at bounding box center [82, 9] width 127 height 13
click at [56, 9] on input at bounding box center [82, 9] width 127 height 7
paste input "645948767"
type input "645948767"
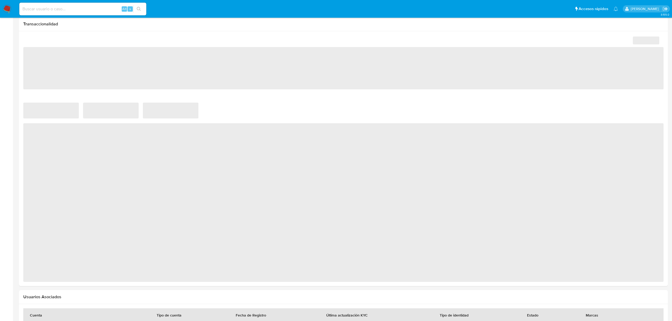
select select "10"
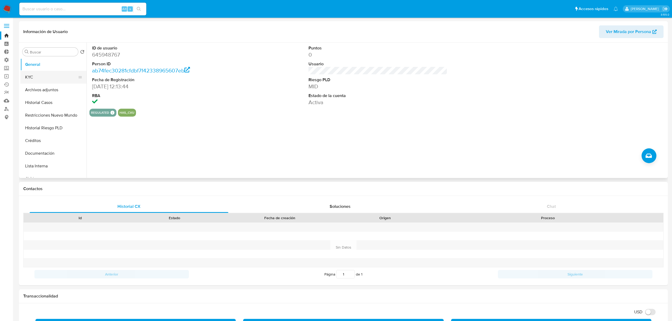
click at [50, 73] on button "KYC" at bounding box center [51, 77] width 62 height 13
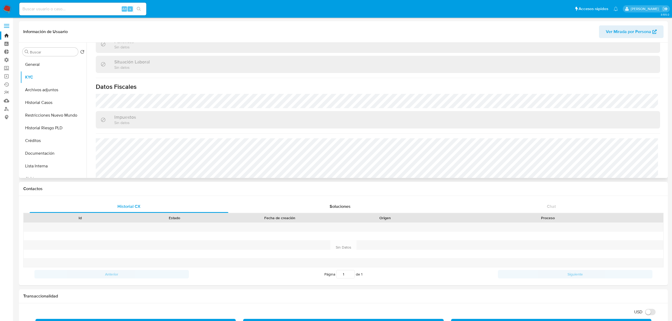
scroll to position [274, 0]
click at [55, 125] on button "Historial Riesgo PLD" at bounding box center [51, 128] width 62 height 13
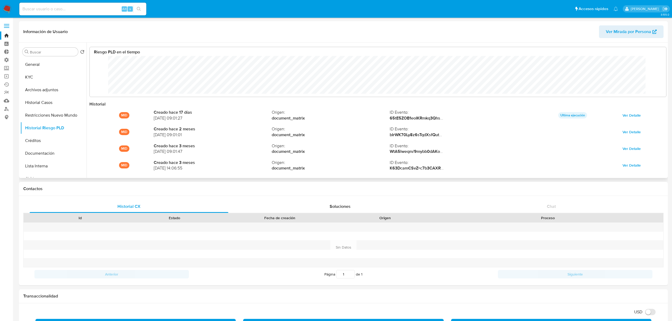
scroll to position [28, 0]
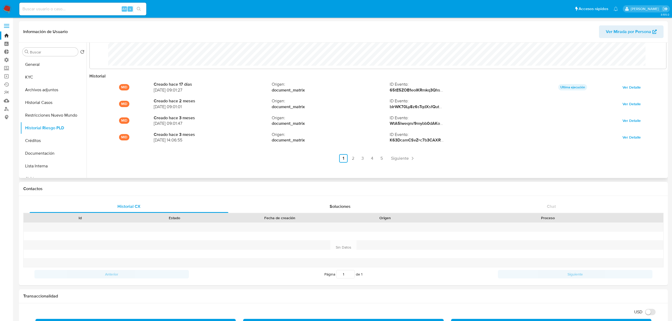
click at [349, 156] on link "2" at bounding box center [353, 158] width 8 height 8
click at [373, 157] on link "3" at bounding box center [377, 158] width 8 height 8
click at [385, 159] on link "4" at bounding box center [386, 158] width 8 height 8
click at [395, 157] on link "5" at bounding box center [396, 158] width 8 height 8
click at [400, 158] on link "4" at bounding box center [402, 158] width 8 height 8
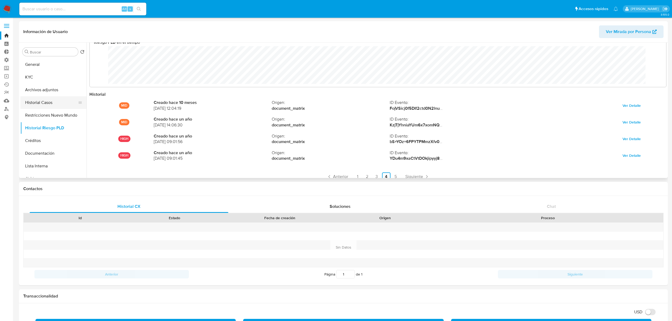
scroll to position [0, 0]
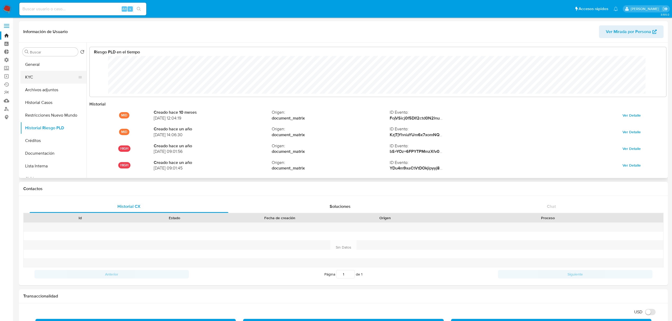
click at [48, 81] on button "KYC" at bounding box center [51, 77] width 62 height 13
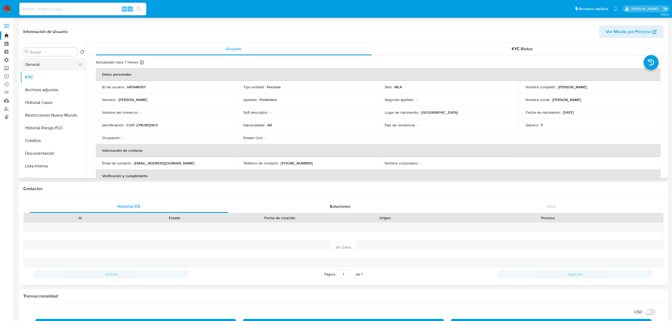
click at [42, 65] on button "General" at bounding box center [51, 64] width 62 height 13
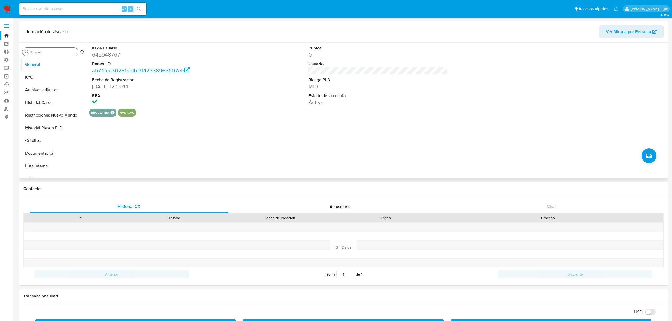
click at [46, 56] on div "Buscar" at bounding box center [50, 52] width 56 height 8
click at [48, 51] on input "Buscar" at bounding box center [53, 52] width 46 height 5
drag, startPoint x: 57, startPoint y: 76, endPoint x: 55, endPoint y: 74, distance: 3.2
click at [55, 75] on button "Historial Riesgo PLD" at bounding box center [53, 77] width 66 height 13
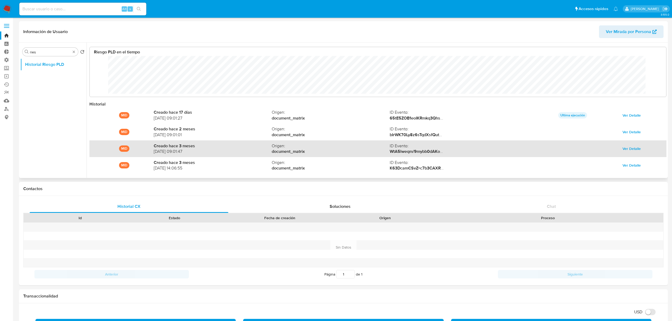
scroll to position [28, 0]
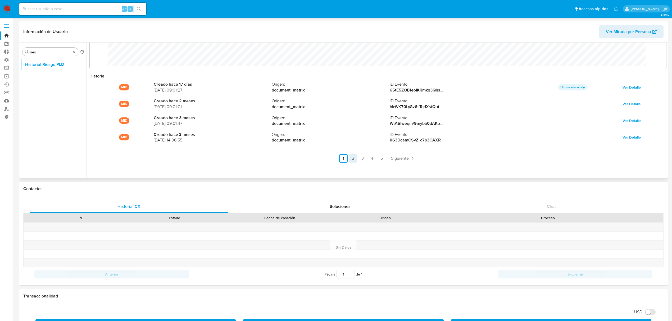
click at [355, 159] on link "2" at bounding box center [353, 158] width 8 height 8
click at [375, 159] on link "3" at bounding box center [377, 158] width 8 height 8
click at [382, 159] on link "4" at bounding box center [386, 158] width 8 height 8
click at [44, 49] on div "Buscar ries" at bounding box center [50, 52] width 56 height 8
drag, startPoint x: 44, startPoint y: 50, endPoint x: 0, endPoint y: 43, distance: 44.3
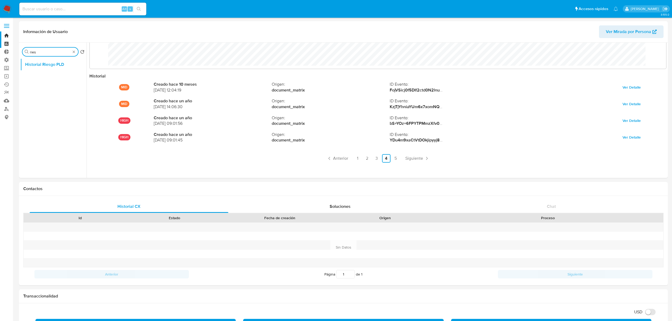
type input "lis"
click at [42, 80] on button "Lista Interna" at bounding box center [53, 77] width 66 height 13
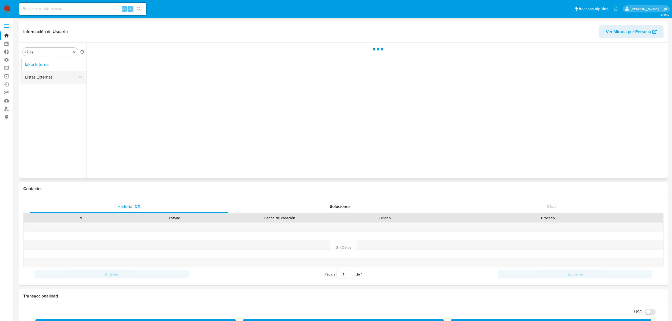
scroll to position [0, 0]
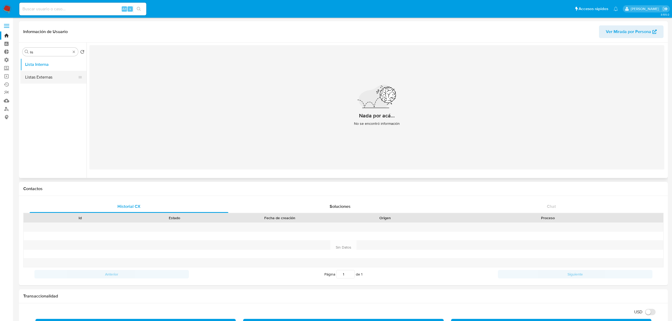
click at [43, 78] on button "Listas Externas" at bounding box center [51, 77] width 62 height 13
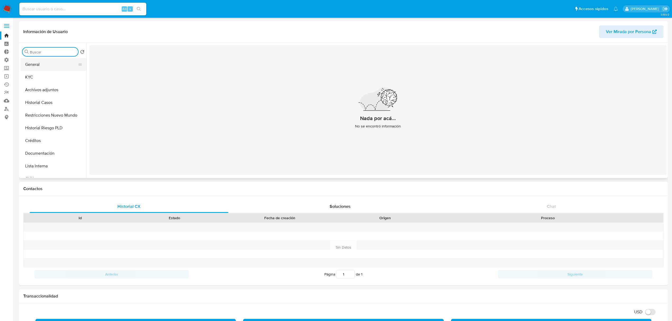
click at [54, 66] on button "General" at bounding box center [51, 64] width 62 height 13
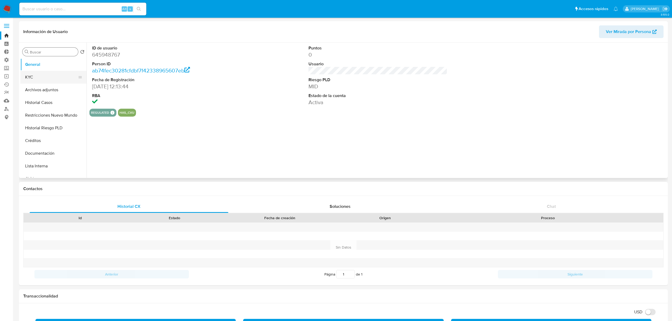
click at [52, 78] on button "KYC" at bounding box center [51, 77] width 62 height 13
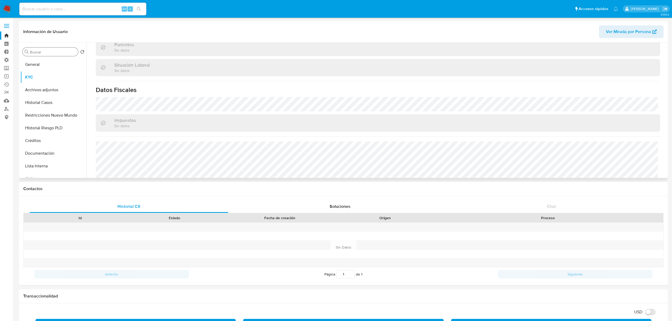
scroll to position [274, 0]
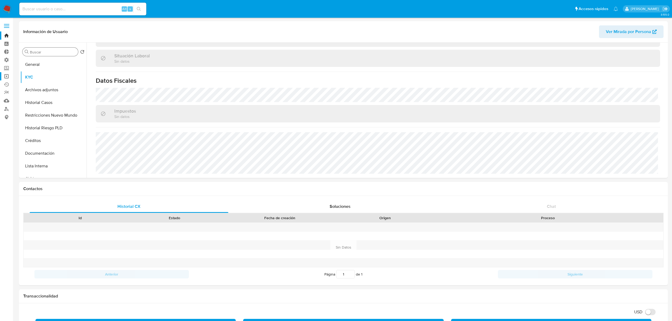
click at [7, 74] on link "Operaciones masivas" at bounding box center [31, 76] width 63 height 8
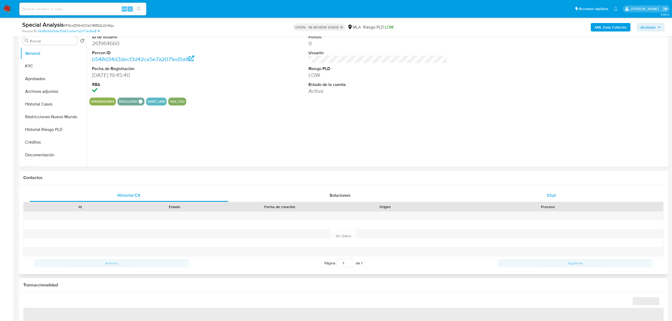
click at [557, 199] on div "Chat" at bounding box center [551, 195] width 199 height 13
select select "10"
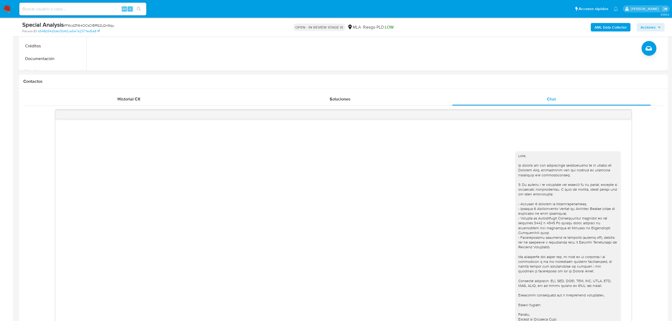
scroll to position [176, 0]
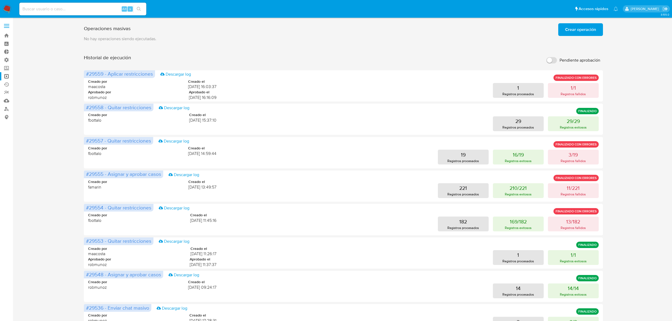
click at [579, 31] on span "Crear operación" at bounding box center [580, 30] width 31 height 12
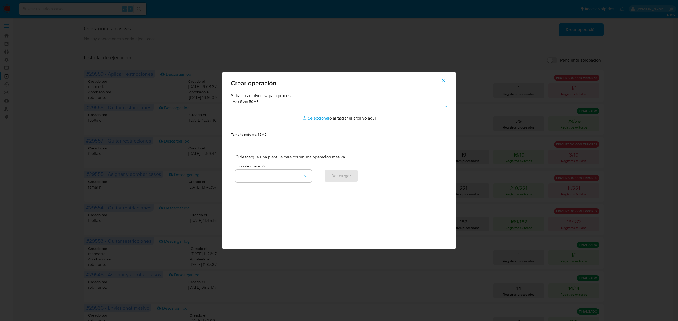
click at [273, 187] on div "O descargue una plantilla para correr una operación masiva Tipo de operación De…" at bounding box center [339, 169] width 216 height 39
click at [272, 179] on button "button" at bounding box center [273, 176] width 76 height 13
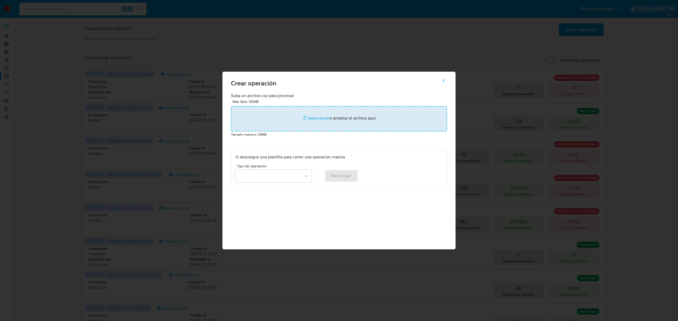
click at [312, 119] on input "file" at bounding box center [339, 118] width 216 height 25
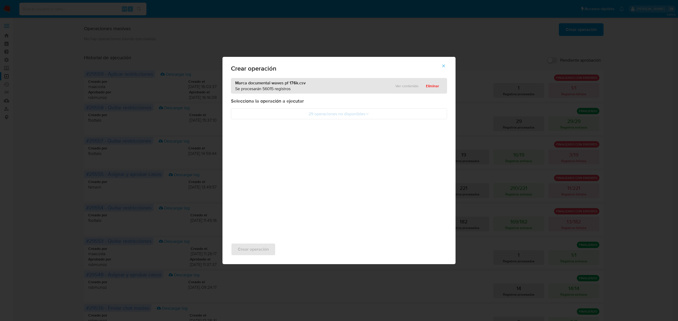
click at [402, 85] on div "Ver contenido Eliminar" at bounding box center [414, 86] width 55 height 8
click at [440, 85] on button "Eliminar" at bounding box center [432, 86] width 21 height 8
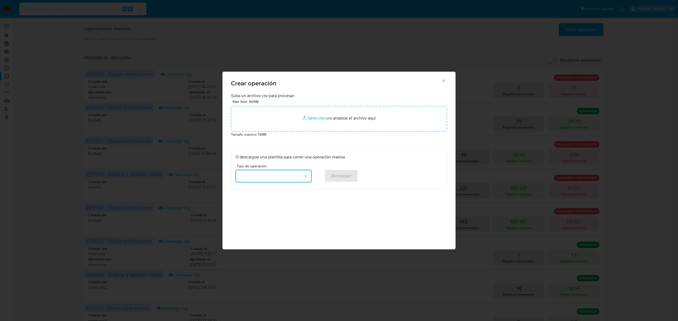
click at [266, 176] on button "button" at bounding box center [273, 176] width 76 height 13
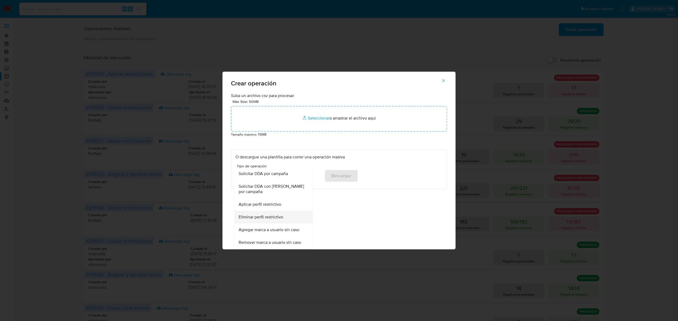
scroll to position [331, 0]
click at [285, 227] on span "Agregar marca a usuario sin caso" at bounding box center [268, 229] width 61 height 5
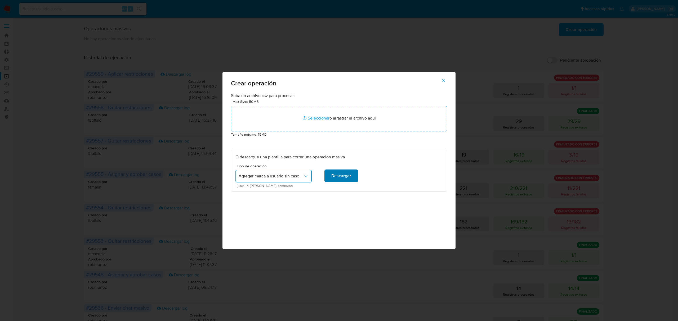
click at [341, 178] on span "Descargar" at bounding box center [341, 176] width 20 height 12
click at [274, 174] on span "Agregar marca a usuario sin caso" at bounding box center [270, 176] width 65 height 5
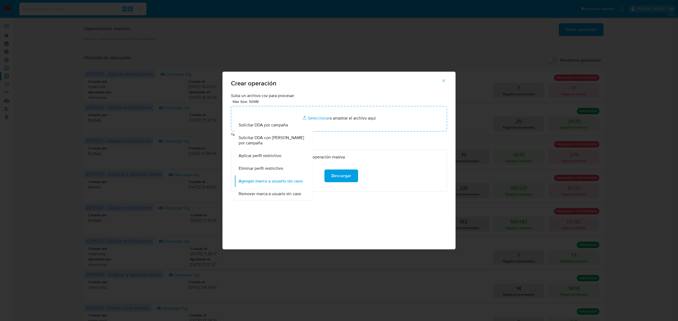
click at [340, 148] on div "Suba un archivo csv para procesar: Max Size: 50MB Seleccionar archivos Seleccio…" at bounding box center [339, 142] width 216 height 99
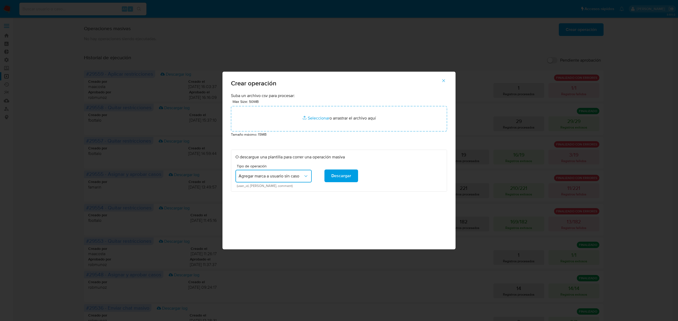
click at [301, 174] on span "Agregar marca a usuario sin caso" at bounding box center [270, 176] width 65 height 5
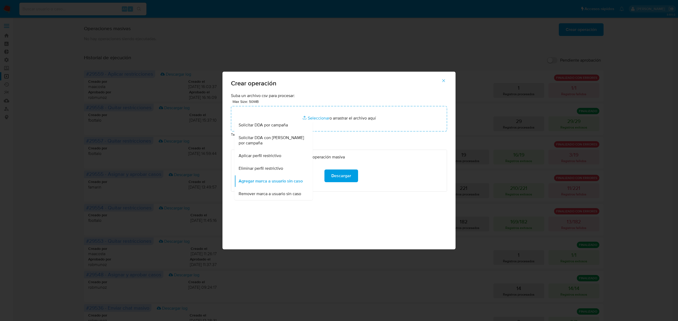
drag, startPoint x: 350, startPoint y: 154, endPoint x: 325, endPoint y: 161, distance: 27.1
click at [350, 153] on div "O descargue una plantilla para correr una operación masiva Tipo de operación Ag…" at bounding box center [339, 171] width 216 height 42
click at [441, 83] on icon "button" at bounding box center [443, 80] width 5 height 5
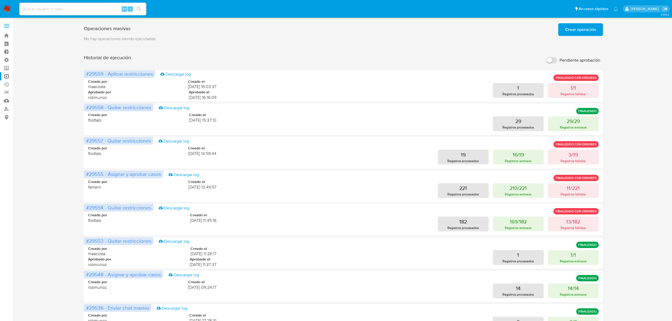
click at [575, 30] on span "Crear operación" at bounding box center [580, 30] width 31 height 12
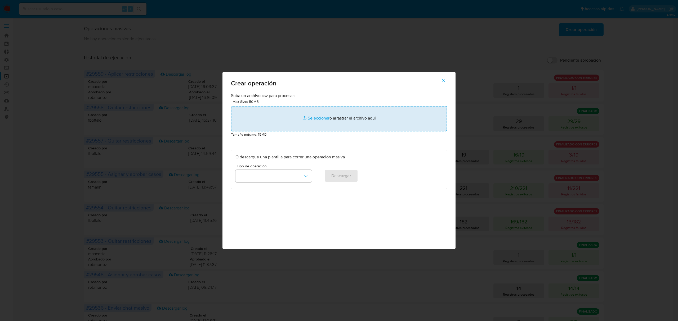
click at [300, 114] on input "file" at bounding box center [339, 118] width 216 height 25
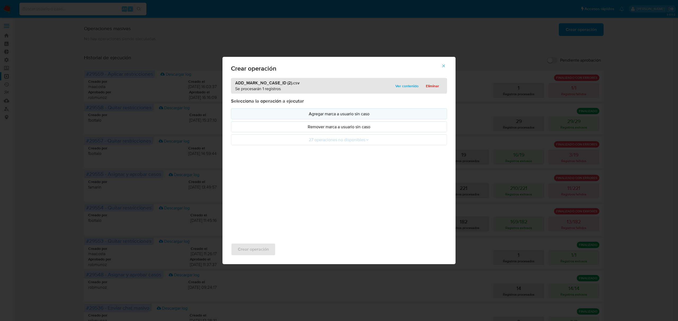
drag, startPoint x: 300, startPoint y: 114, endPoint x: 290, endPoint y: 117, distance: 9.6
click at [290, 117] on p "Agregar marca a usuario sin caso" at bounding box center [338, 114] width 207 height 6
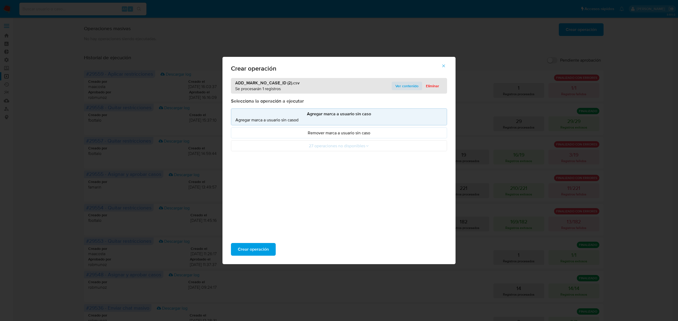
click at [409, 85] on span "Ver contenido" at bounding box center [406, 85] width 23 height 7
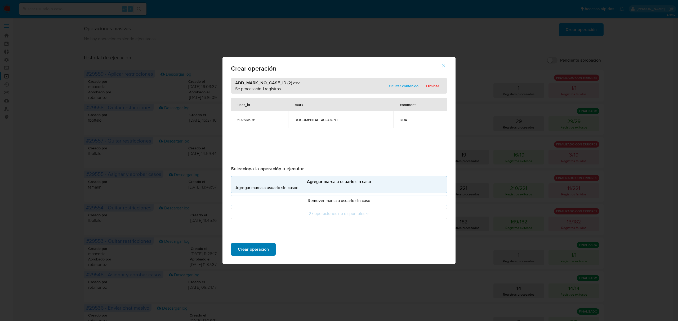
click at [257, 251] on span "Crear operación" at bounding box center [253, 250] width 31 height 12
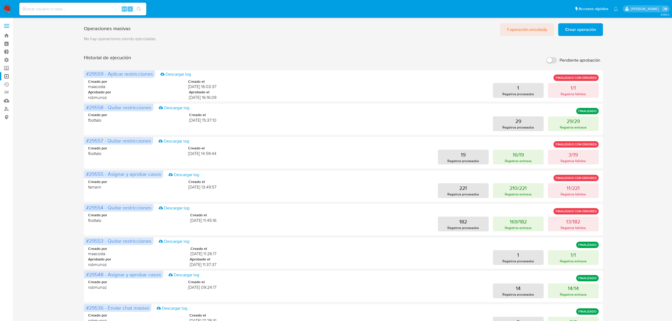
click at [525, 27] on span "1 operación encolada" at bounding box center [527, 30] width 40 height 12
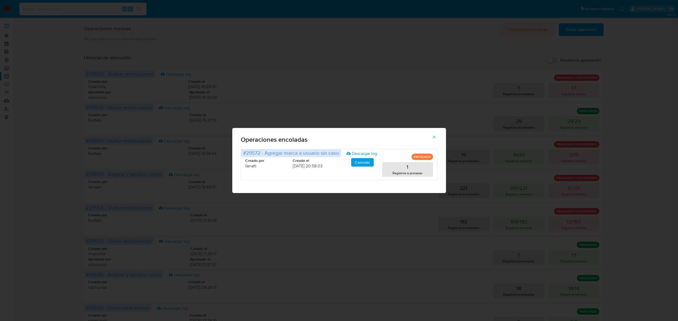
click at [525, 27] on div "Operaciones encoladas #29572 - Agregar marca a usuario sin caso Descargar log E…" at bounding box center [339, 160] width 678 height 321
click at [435, 133] on span "button" at bounding box center [433, 137] width 5 height 12
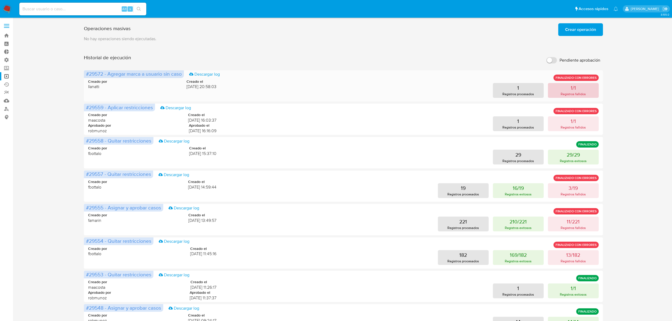
click at [577, 89] on button "1/1 Registros fallidos" at bounding box center [573, 90] width 51 height 15
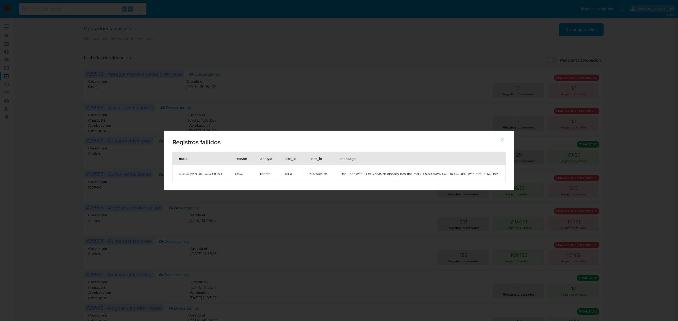
drag, startPoint x: 331, startPoint y: 175, endPoint x: 303, endPoint y: 175, distance: 27.8
click at [303, 175] on td "507561976" at bounding box center [318, 173] width 31 height 17
click at [499, 139] on button "button" at bounding box center [502, 139] width 19 height 13
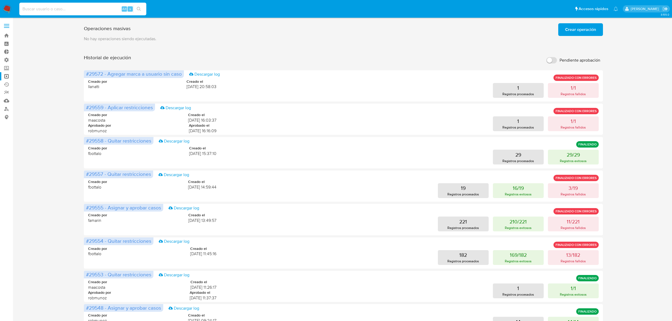
click at [83, 9] on input at bounding box center [82, 9] width 127 height 7
paste input "507561976"
type input "507561976"
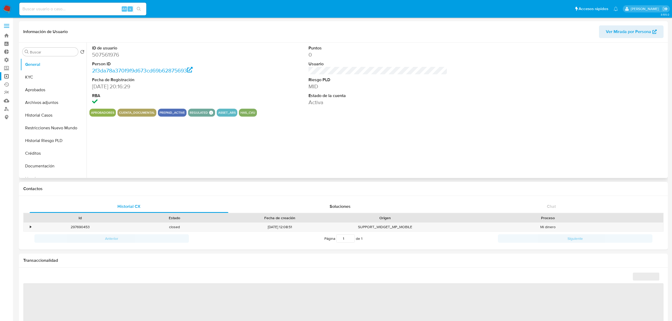
select select "10"
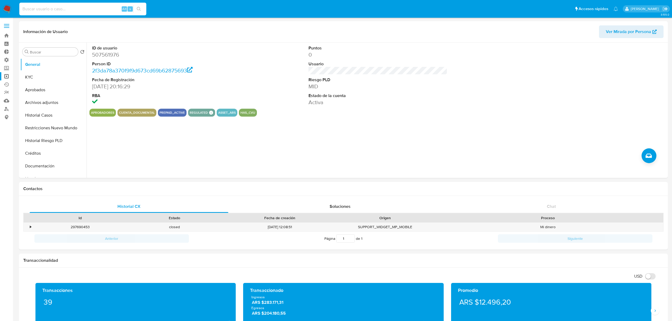
click at [44, 6] on input at bounding box center [82, 9] width 127 height 7
paste input "1357656757"
type input "1357656757"
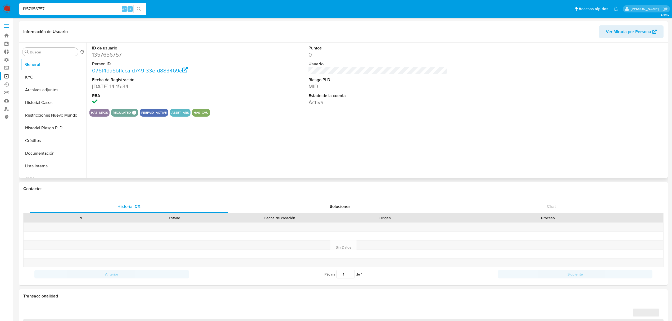
select select "10"
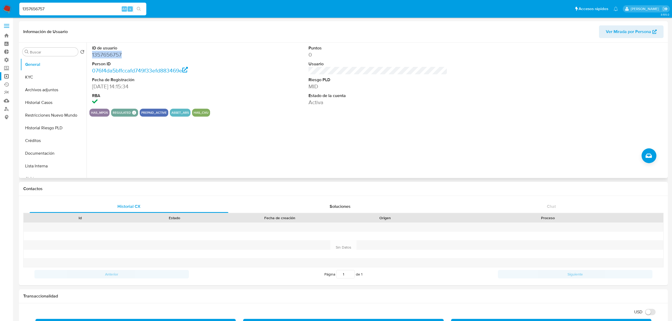
drag, startPoint x: 105, startPoint y: 57, endPoint x: 93, endPoint y: 57, distance: 12.2
click at [93, 57] on dd "1357656757" at bounding box center [161, 54] width 139 height 7
copy dd "1357656757"
click at [6, 76] on link "Operaciones masivas" at bounding box center [31, 76] width 63 height 8
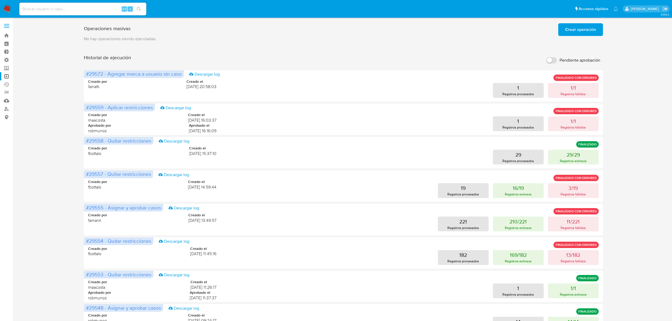
click at [590, 30] on span "Crear operación" at bounding box center [580, 30] width 31 height 12
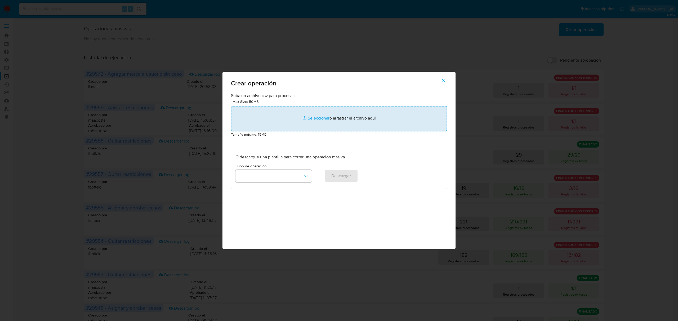
click at [299, 119] on input "file" at bounding box center [339, 118] width 216 height 25
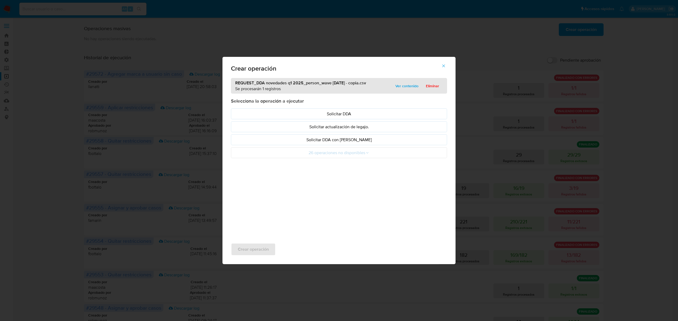
click at [407, 85] on span "Ver contenido" at bounding box center [406, 85] width 23 height 7
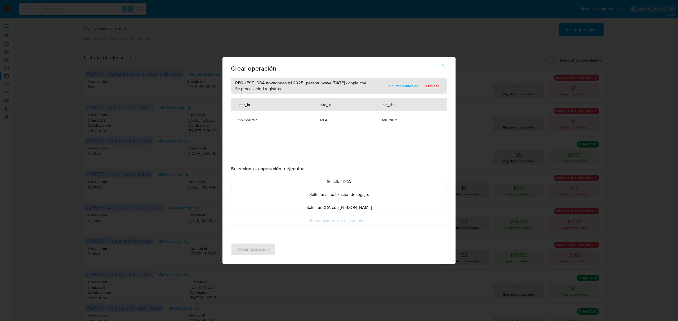
click at [444, 66] on icon "button" at bounding box center [443, 66] width 3 height 3
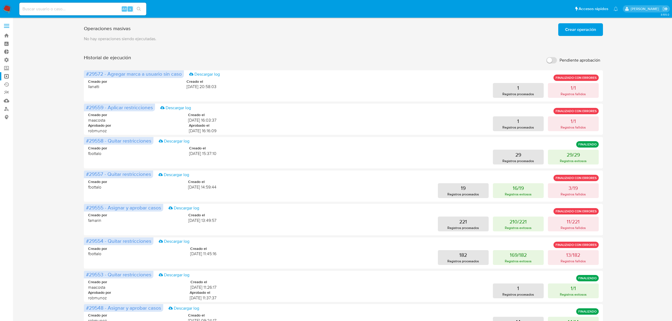
click at [592, 28] on span "Crear operación" at bounding box center [580, 30] width 31 height 12
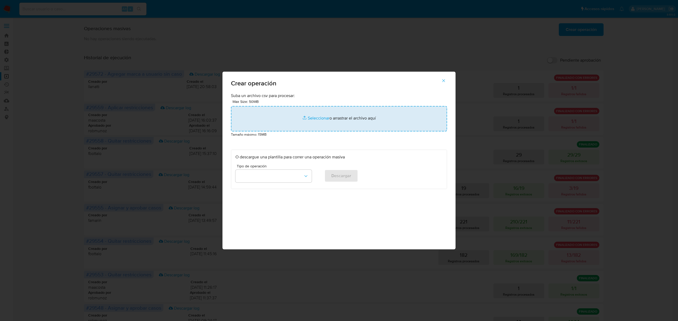
click at [316, 116] on input "file" at bounding box center [339, 118] width 216 height 25
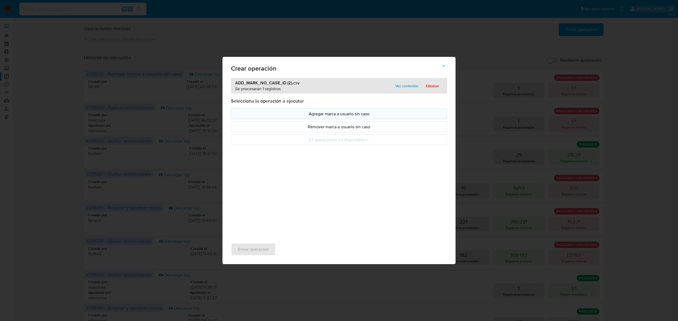
click at [327, 113] on p "Agregar marca a usuario sin caso" at bounding box center [338, 114] width 207 height 6
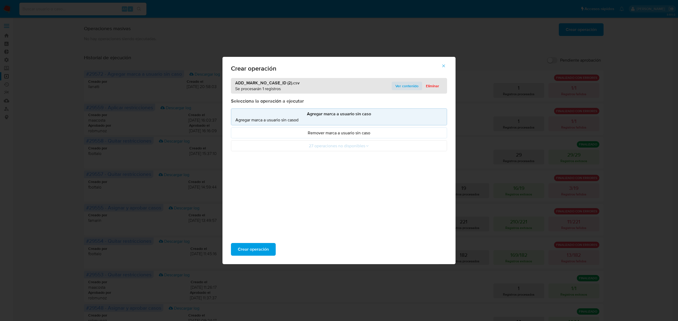
click at [420, 85] on button "Ver contenido" at bounding box center [406, 86] width 30 height 8
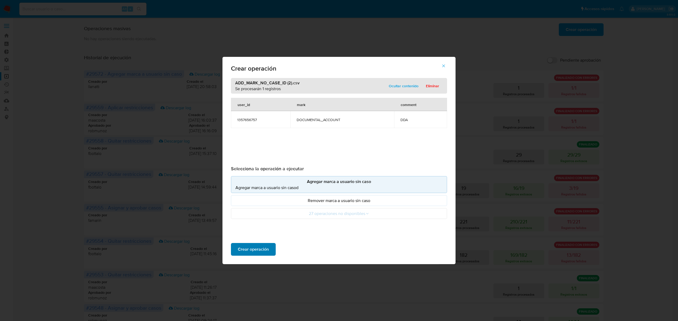
click at [254, 251] on span "Crear operación" at bounding box center [253, 250] width 31 height 12
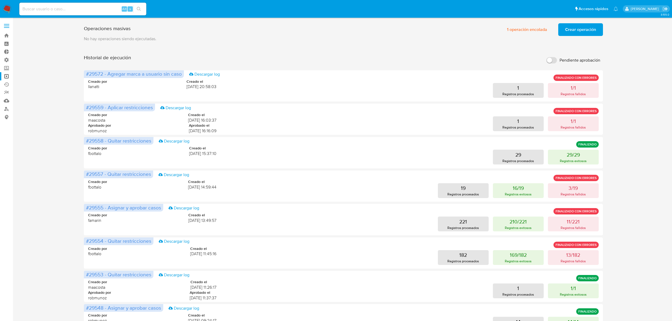
click at [530, 22] on div "Operaciones masivas 1 operación encolada Crear operación Sólo puede haber hasta…" at bounding box center [343, 28] width 519 height 15
click at [528, 29] on span "1 operación encolada" at bounding box center [527, 30] width 40 height 12
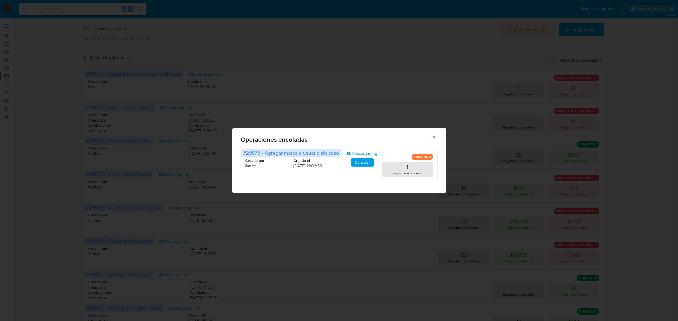
click at [528, 29] on div "Operaciones encoladas #29573 - Agregar marca a usuario sin caso Descargar log E…" at bounding box center [339, 160] width 678 height 321
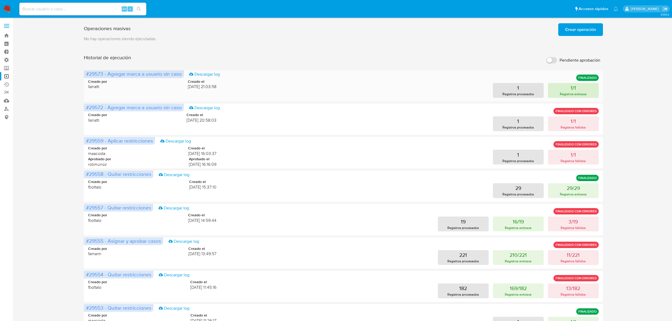
click at [561, 88] on button "1/1 Registros exitosos" at bounding box center [573, 90] width 51 height 15
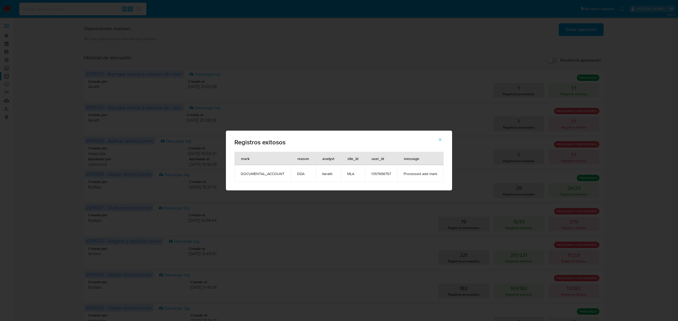
drag, startPoint x: 391, startPoint y: 175, endPoint x: 368, endPoint y: 175, distance: 23.6
click at [368, 175] on td "1357656757" at bounding box center [381, 173] width 32 height 17
click at [436, 141] on button "button" at bounding box center [440, 139] width 19 height 13
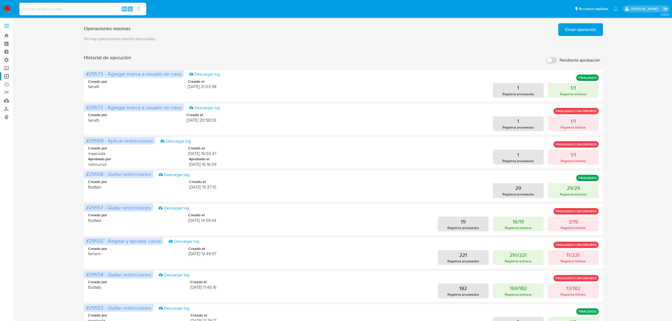
click at [64, 10] on input at bounding box center [82, 9] width 127 height 7
paste input "1357656757"
type input "1357656757"
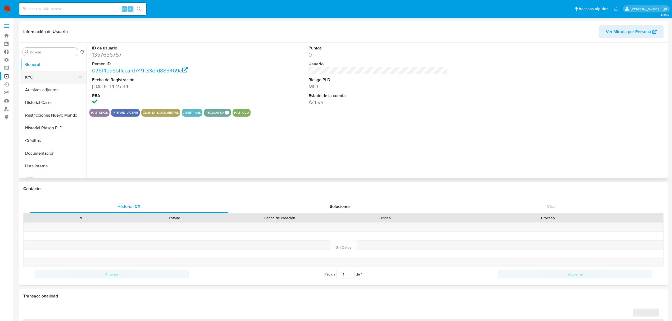
select select "10"
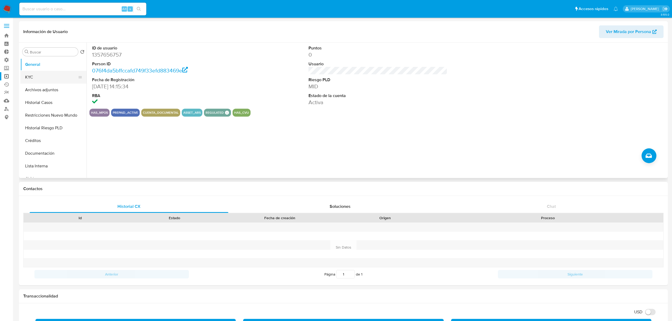
click at [54, 71] on button "KYC" at bounding box center [51, 77] width 62 height 13
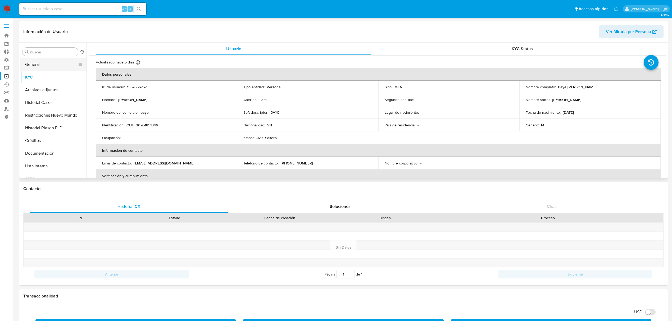
click at [56, 66] on button "General" at bounding box center [51, 64] width 62 height 13
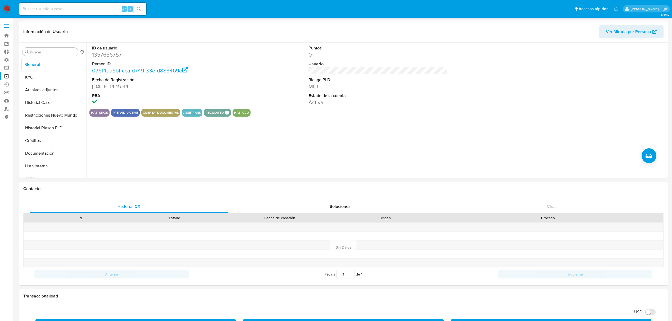
click at [0, 6] on nav "Pausado Ver notificaciones Alt s Accesos rápidos Presiona las siguientes teclas…" at bounding box center [336, 9] width 672 height 18
click at [8, 7] on img at bounding box center [7, 8] width 9 height 9
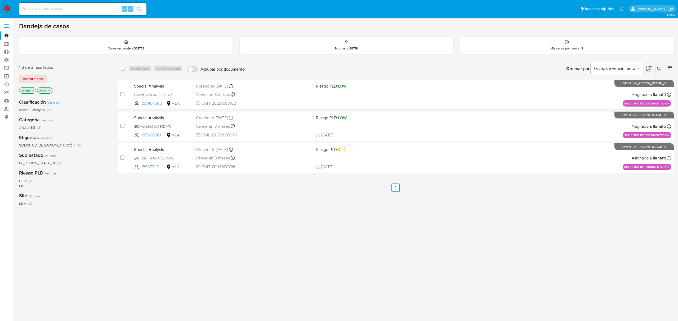
click at [7, 76] on link "Operaciones masivas" at bounding box center [31, 76] width 63 height 8
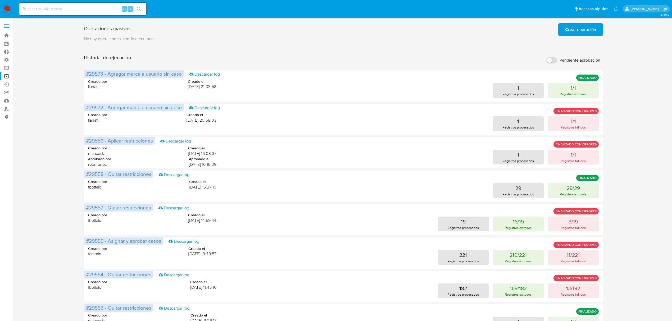
click at [580, 33] on span "Crear operación" at bounding box center [580, 30] width 31 height 12
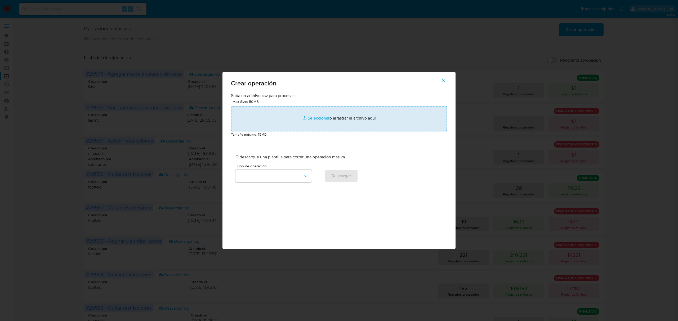
click at [320, 119] on input "file" at bounding box center [339, 118] width 216 height 25
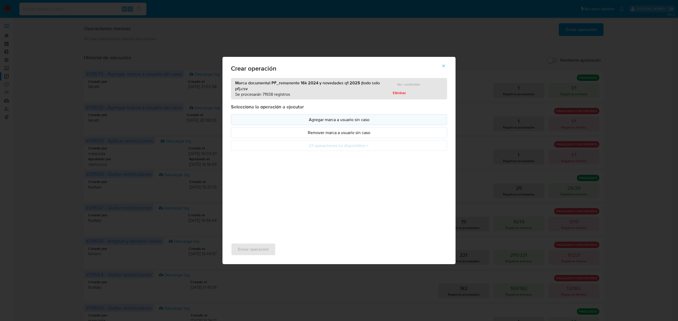
click at [352, 121] on p "Agregar marca a usuario sin caso" at bounding box center [338, 120] width 207 height 6
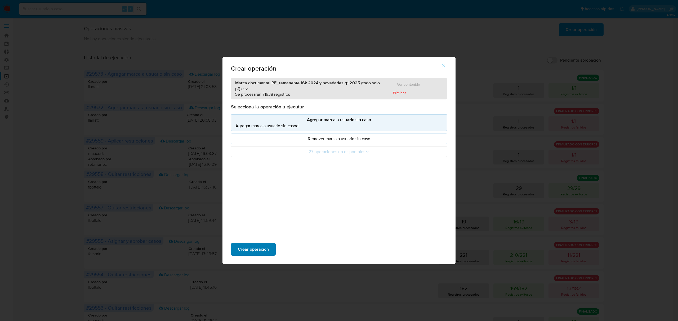
click at [264, 248] on span "Crear operación" at bounding box center [253, 250] width 31 height 12
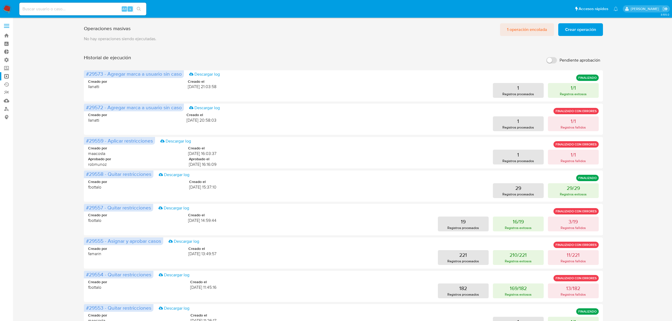
drag, startPoint x: 517, startPoint y: 22, endPoint x: 517, endPoint y: 30, distance: 7.4
click at [517, 23] on div "Operaciones masivas 1 operación encolada Crear operación Sólo puede haber hasta…" at bounding box center [343, 28] width 519 height 15
click at [517, 30] on span "1 operación encolada" at bounding box center [527, 30] width 40 height 12
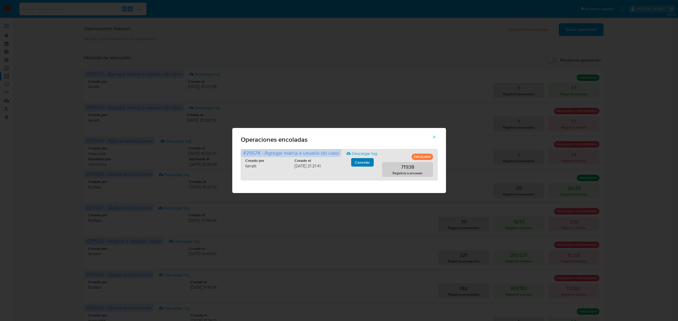
click at [358, 166] on span "Cancelar" at bounding box center [362, 162] width 15 height 7
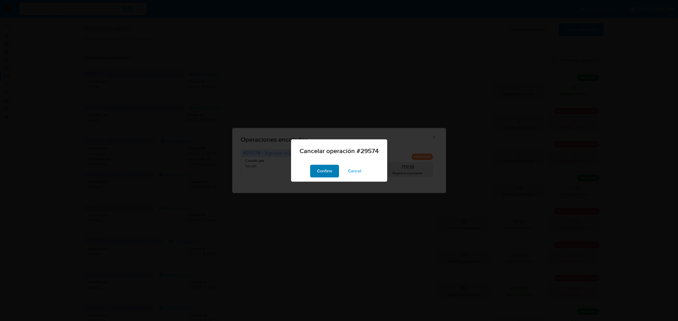
click at [323, 171] on span "Confirm" at bounding box center [324, 171] width 15 height 12
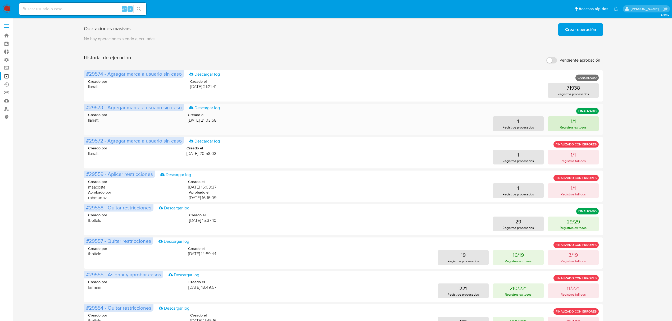
click at [567, 120] on button "1/1 Registros exitosos" at bounding box center [573, 123] width 51 height 15
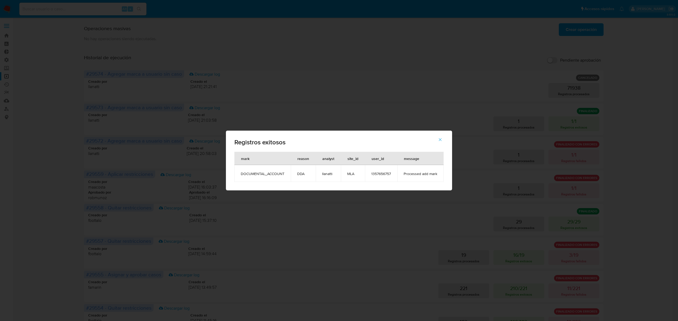
drag, startPoint x: 392, startPoint y: 177, endPoint x: 347, endPoint y: 187, distance: 45.7
click at [370, 176] on td "1357656757" at bounding box center [381, 173] width 32 height 17
click at [437, 143] on button "button" at bounding box center [440, 139] width 19 height 13
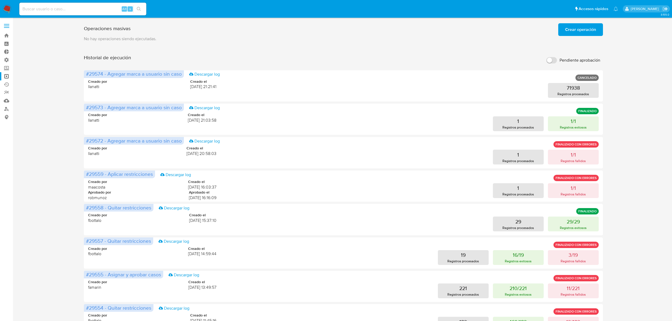
click at [583, 32] on span "Crear operación" at bounding box center [580, 30] width 31 height 12
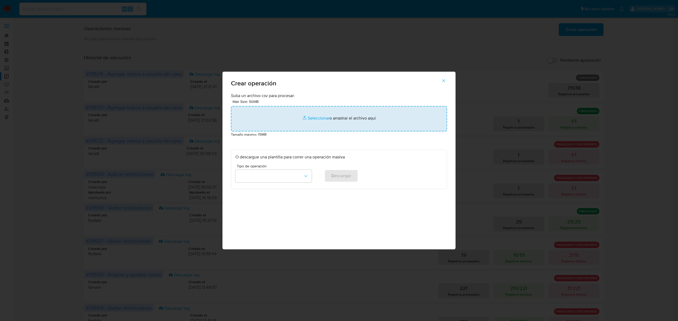
click at [323, 112] on input "file" at bounding box center [339, 118] width 216 height 25
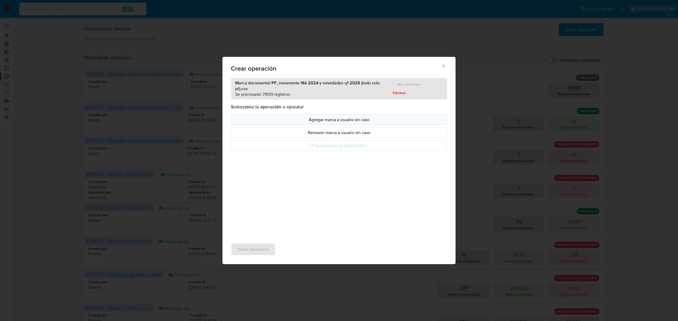
click at [340, 119] on p "Agregar marca a usuario sin caso" at bounding box center [338, 120] width 207 height 6
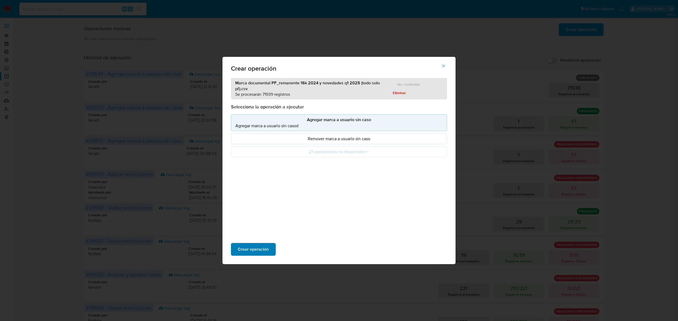
click at [266, 249] on span "Crear operación" at bounding box center [253, 250] width 31 height 12
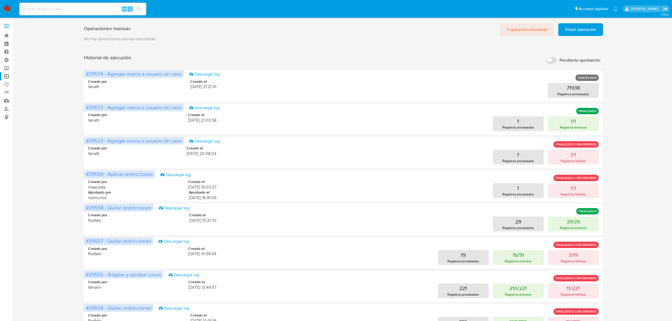
click at [527, 32] on span "1 operación encolada" at bounding box center [527, 30] width 40 height 12
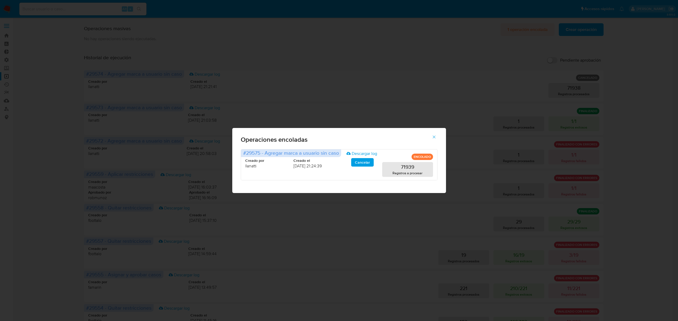
click at [527, 32] on div "Operaciones encoladas #29575 - Agregar marca a usuario sin caso Descargar log E…" at bounding box center [339, 160] width 678 height 321
click at [432, 136] on icon "button" at bounding box center [433, 137] width 5 height 5
